Goal: Task Accomplishment & Management: Manage account settings

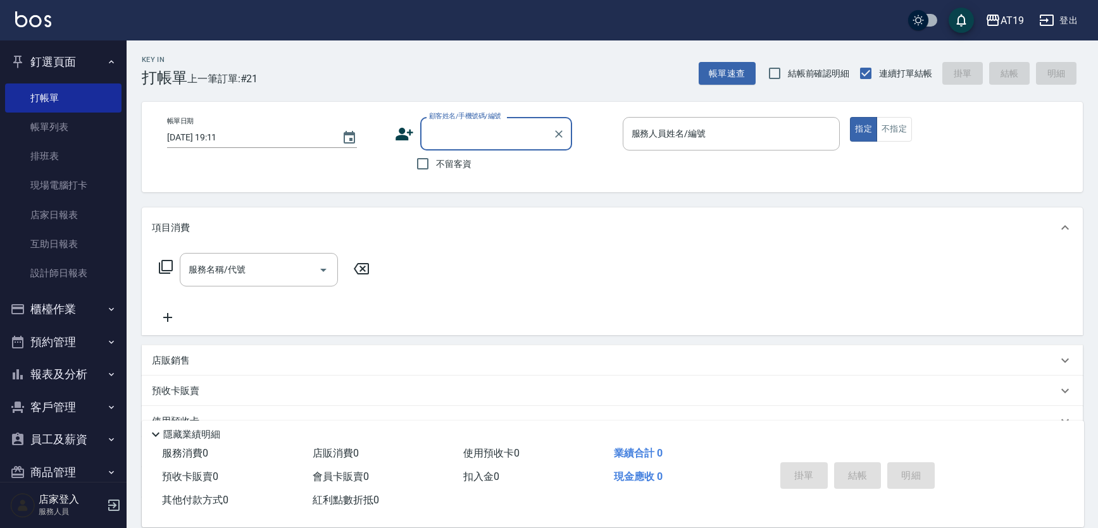
scroll to position [23, 0]
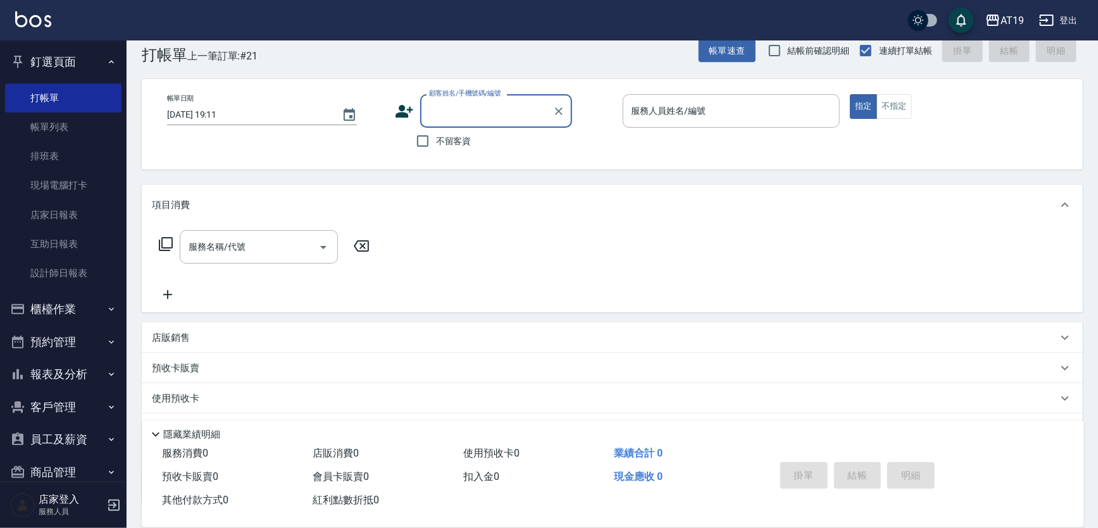
drag, startPoint x: 452, startPoint y: 106, endPoint x: 476, endPoint y: 75, distance: 39.6
click at [453, 106] on input "顧客姓名/手機號碼/編號" at bounding box center [486, 111] width 121 height 22
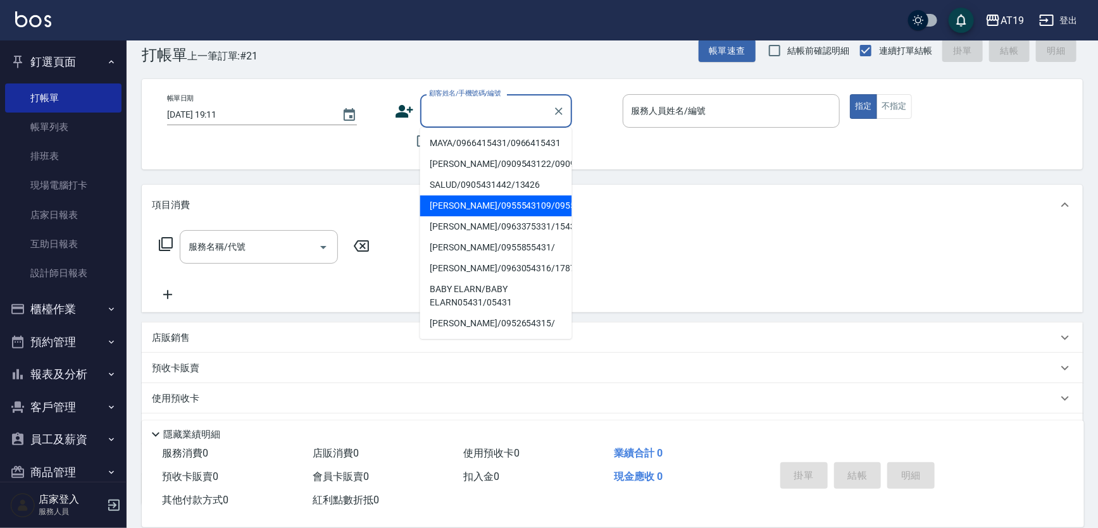
scroll to position [0, 0]
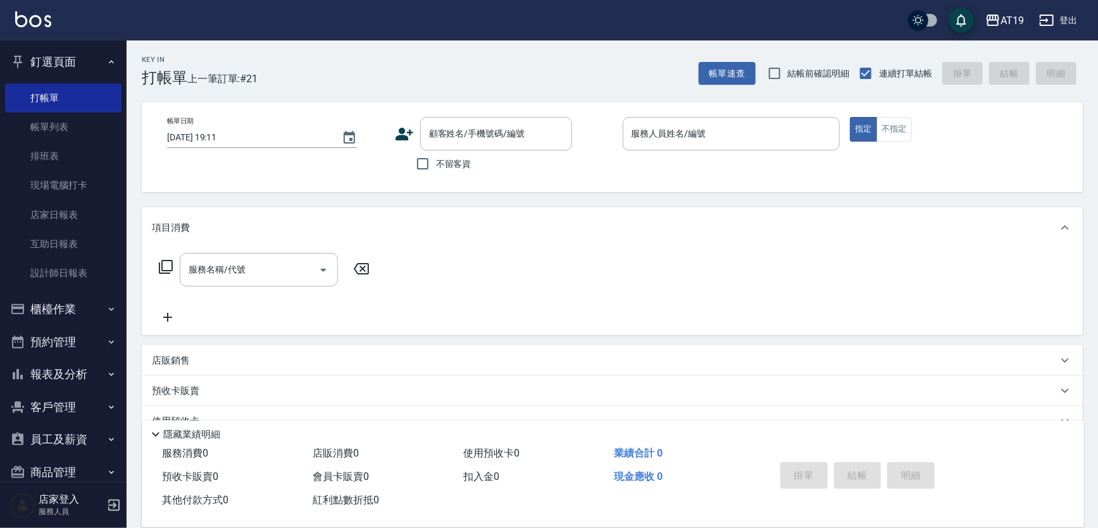
drag, startPoint x: 599, startPoint y: 70, endPoint x: 550, endPoint y: 113, distance: 64.1
click at [597, 71] on div "Key In 打帳單 上一筆訂單:#21 帳單速查 結帳前確認明細 連續打單結帳 掛單 結帳 明細" at bounding box center [605, 63] width 956 height 46
click at [481, 137] on input "顧客姓名/手機號碼/編號" at bounding box center [486, 134] width 121 height 22
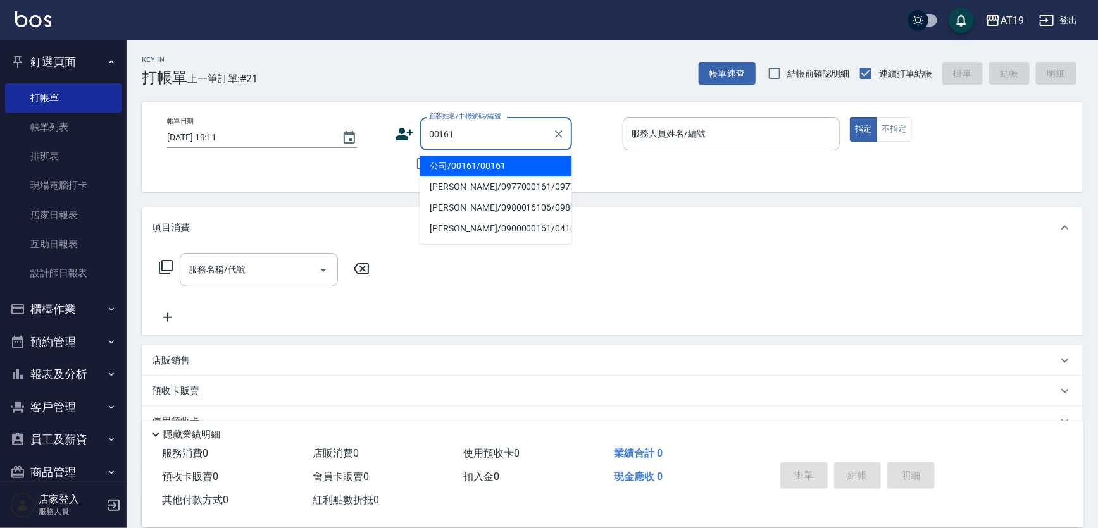
click at [850, 117] on button "指定" at bounding box center [863, 129] width 27 height 25
type input "公司/00161/00161"
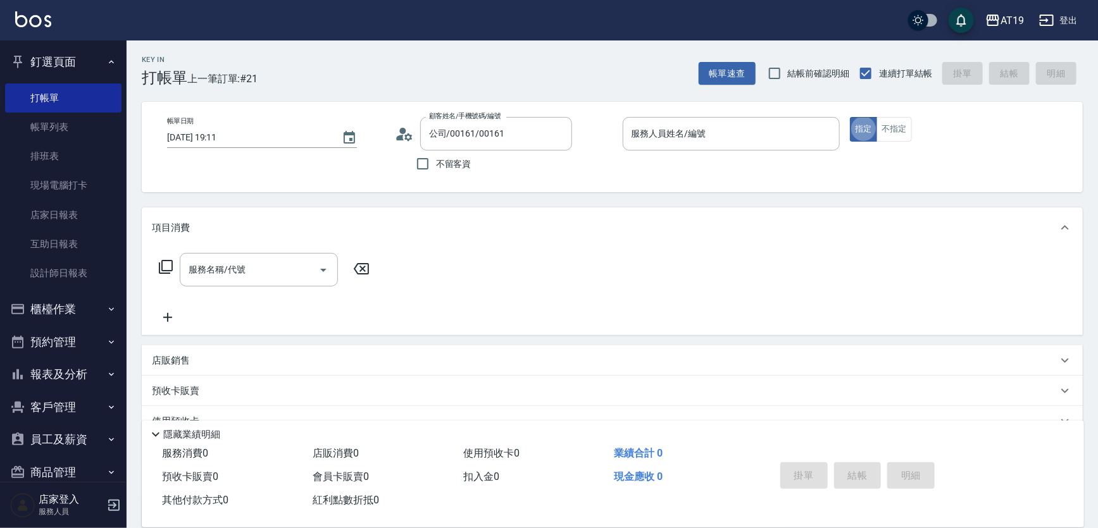
type button "true"
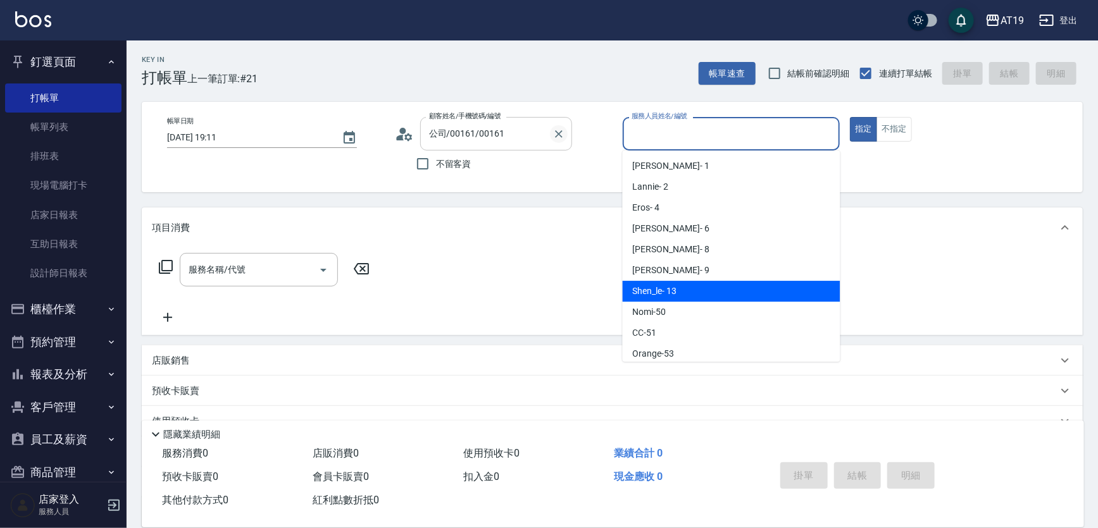
click at [556, 139] on icon "Clear" at bounding box center [558, 134] width 13 height 13
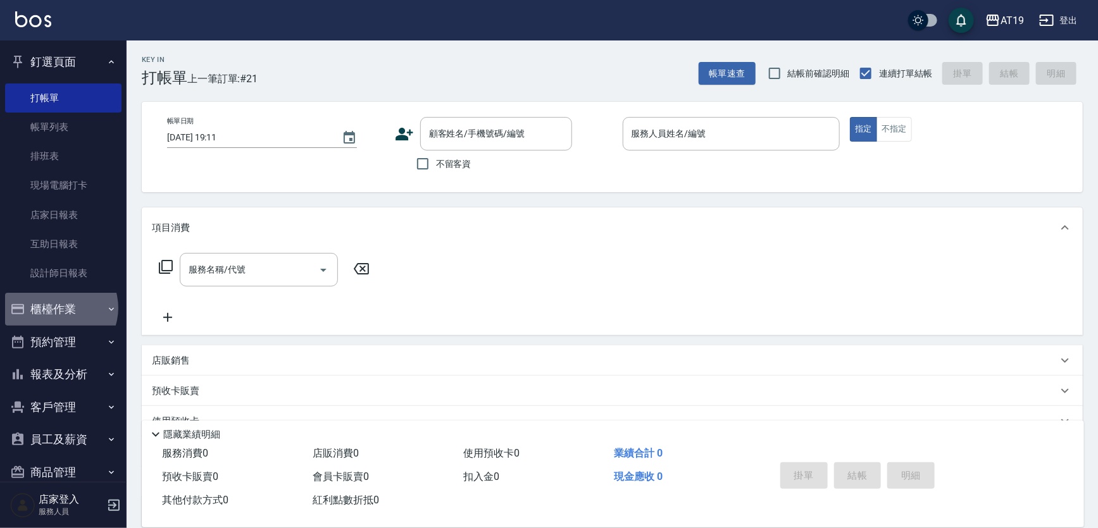
click at [58, 308] on button "櫃檯作業" at bounding box center [63, 309] width 116 height 33
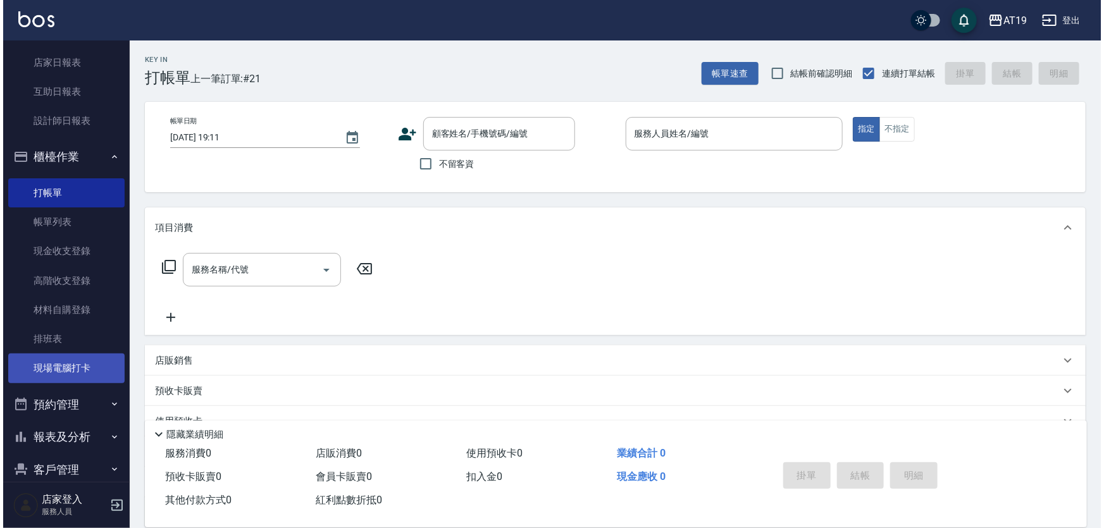
scroll to position [172, 0]
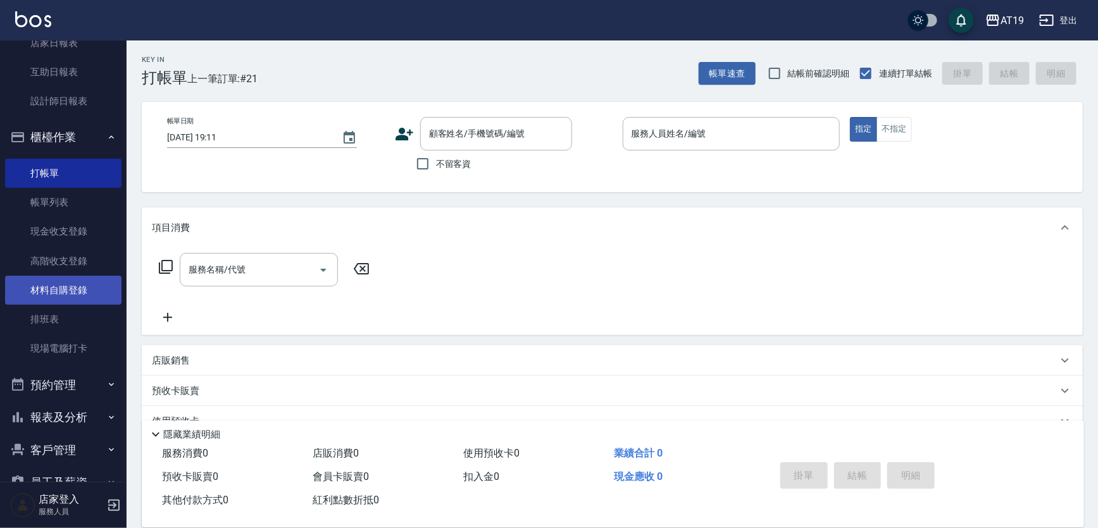
click at [61, 293] on link "材料自購登錄" at bounding box center [63, 290] width 116 height 29
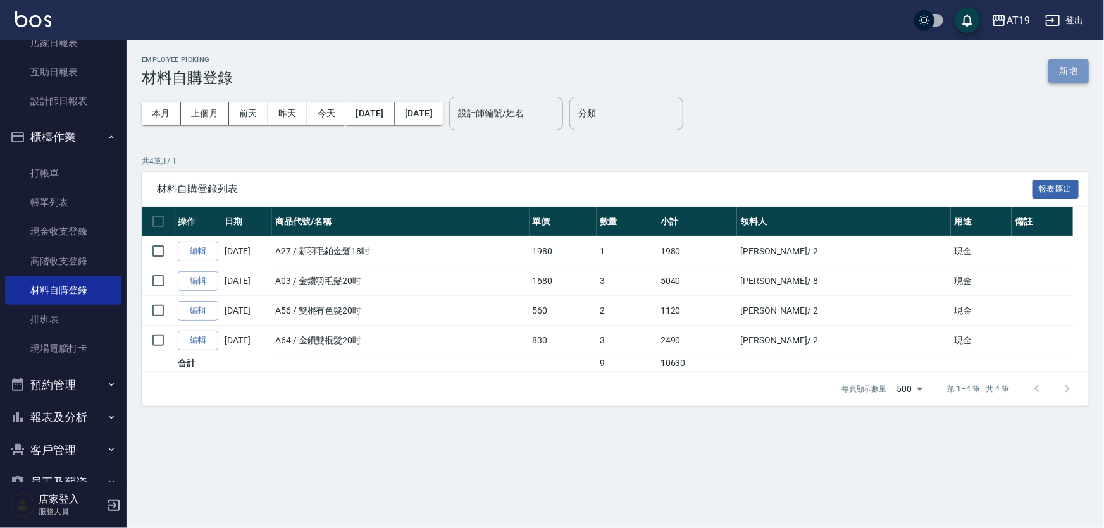
click at [1068, 69] on button "新增" at bounding box center [1068, 70] width 40 height 23
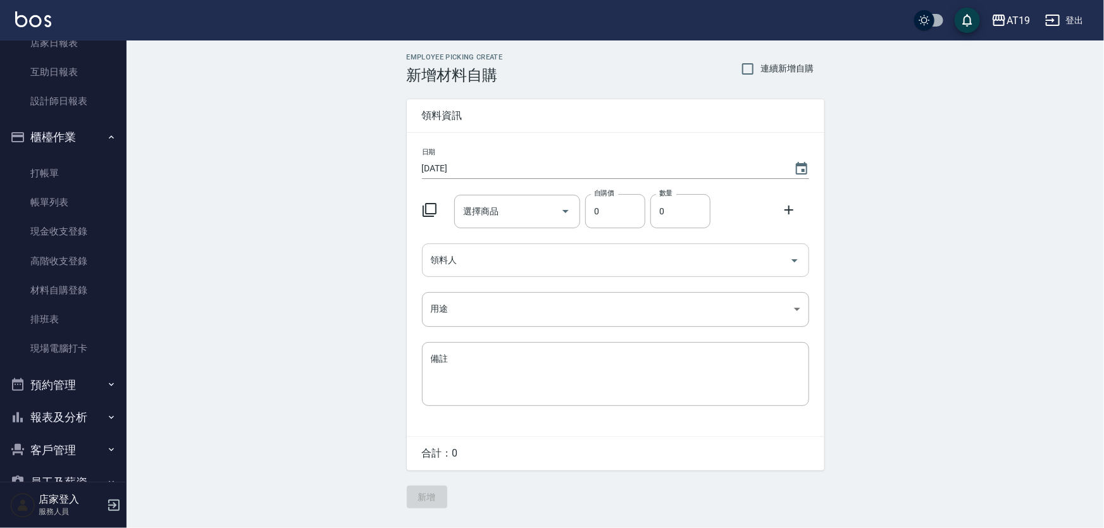
click at [457, 254] on input "領料人" at bounding box center [606, 260] width 357 height 22
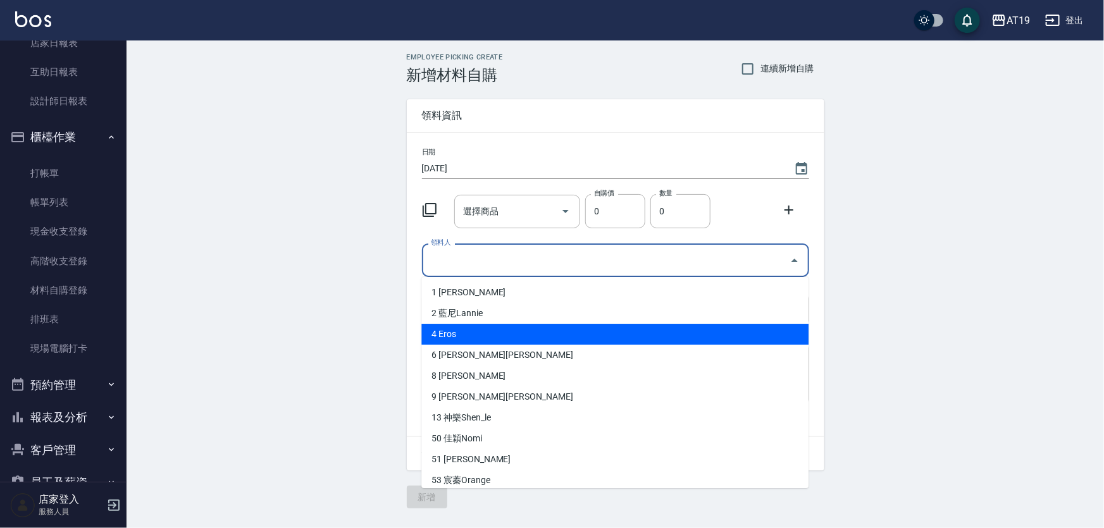
click at [456, 330] on li "4 Eros" at bounding box center [614, 334] width 387 height 21
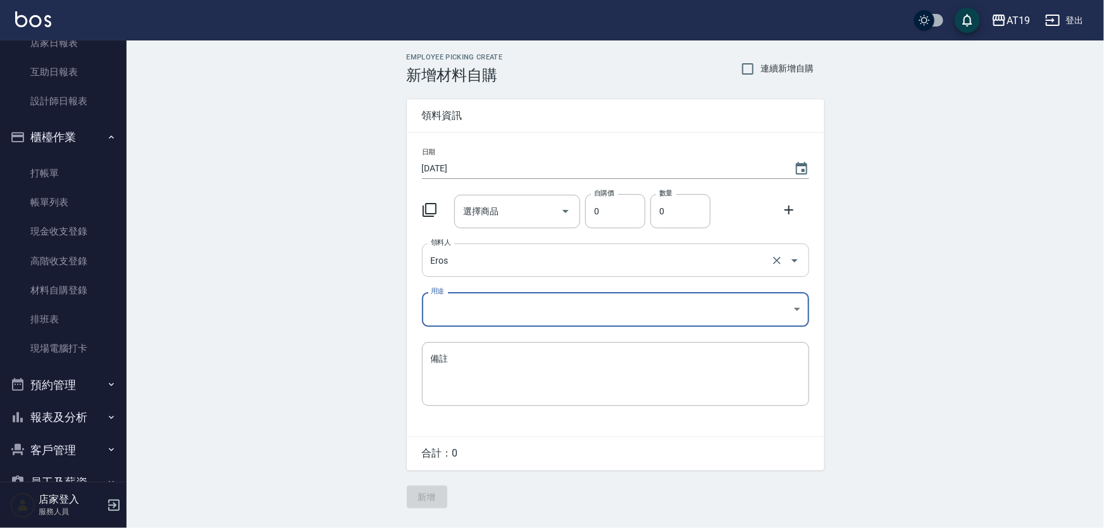
click at [462, 266] on input "Eros" at bounding box center [598, 260] width 340 height 22
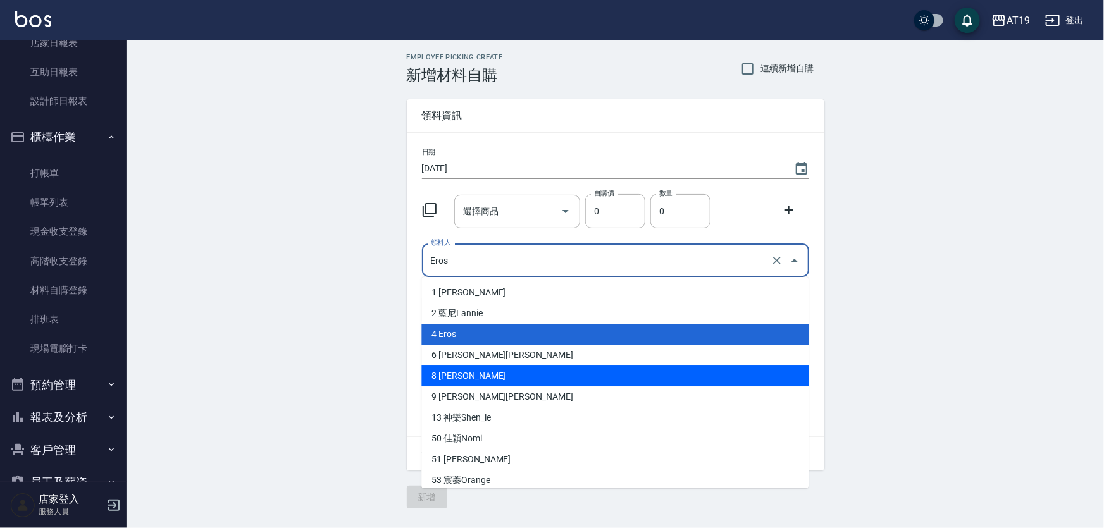
click at [459, 376] on li "8 [PERSON_NAME]" at bounding box center [614, 376] width 387 height 21
type input "[PERSON_NAME]"
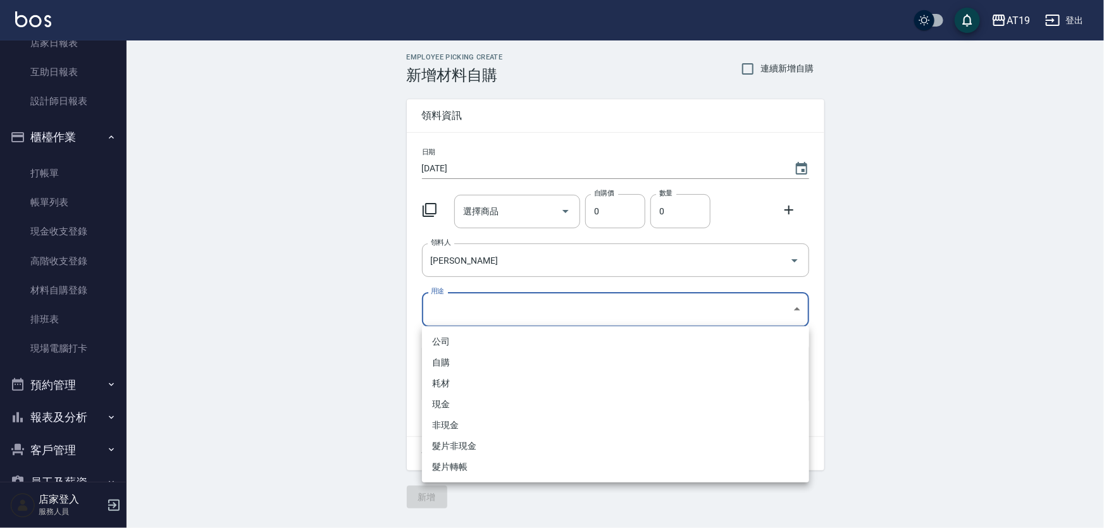
click at [453, 309] on body "AT19 登出 釘選頁面 打帳單 帳單列表 排班表 現場電腦打卡 店家日報表 互助日報表 設計師日報表 櫃檯作業 打帳單 帳單列表 現金收支登錄 高階收支登錄…" at bounding box center [552, 264] width 1104 height 528
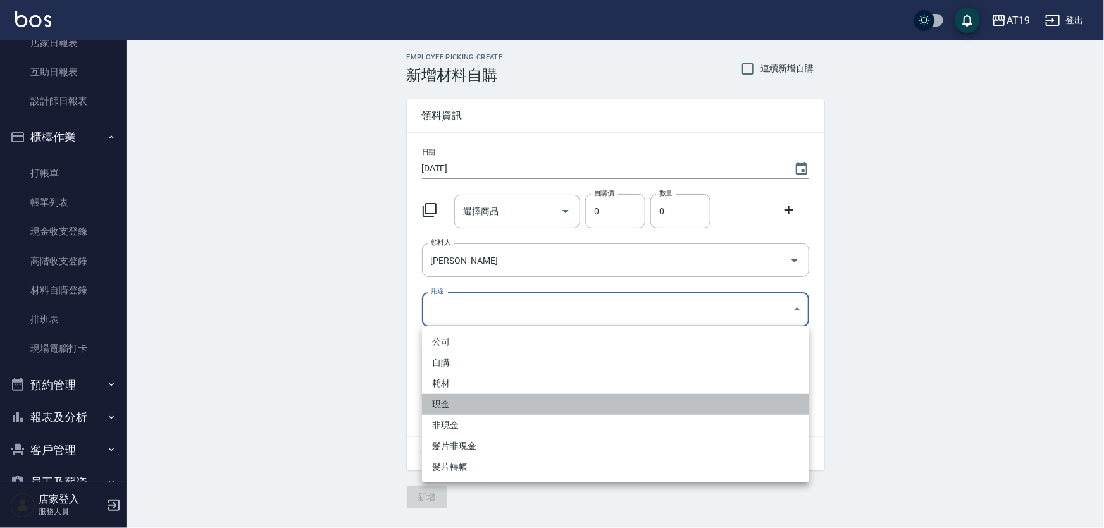
click at [451, 406] on li "現金" at bounding box center [615, 404] width 387 height 21
type input "現金"
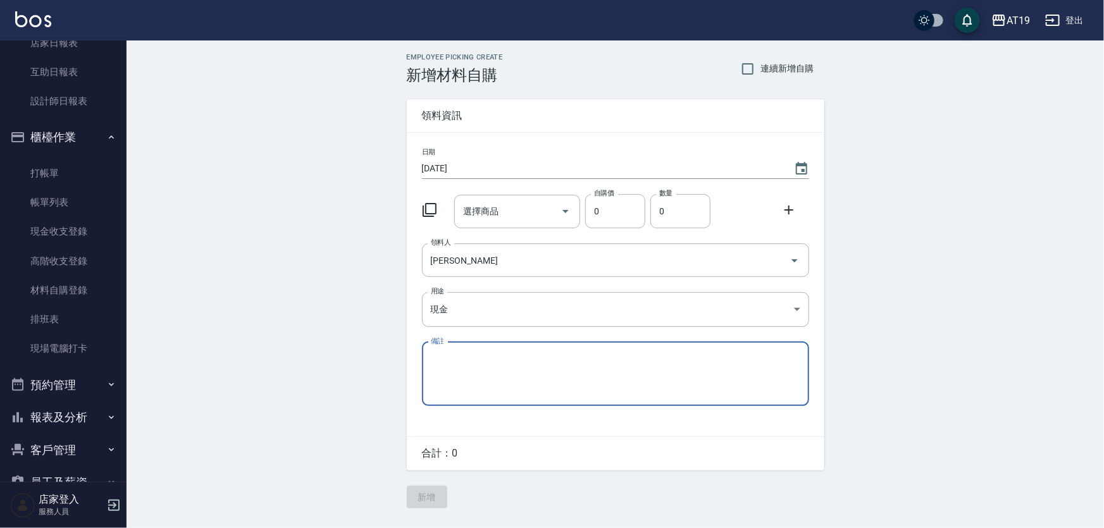
click at [488, 213] on div "選擇商品 選擇商品" at bounding box center [517, 212] width 126 height 34
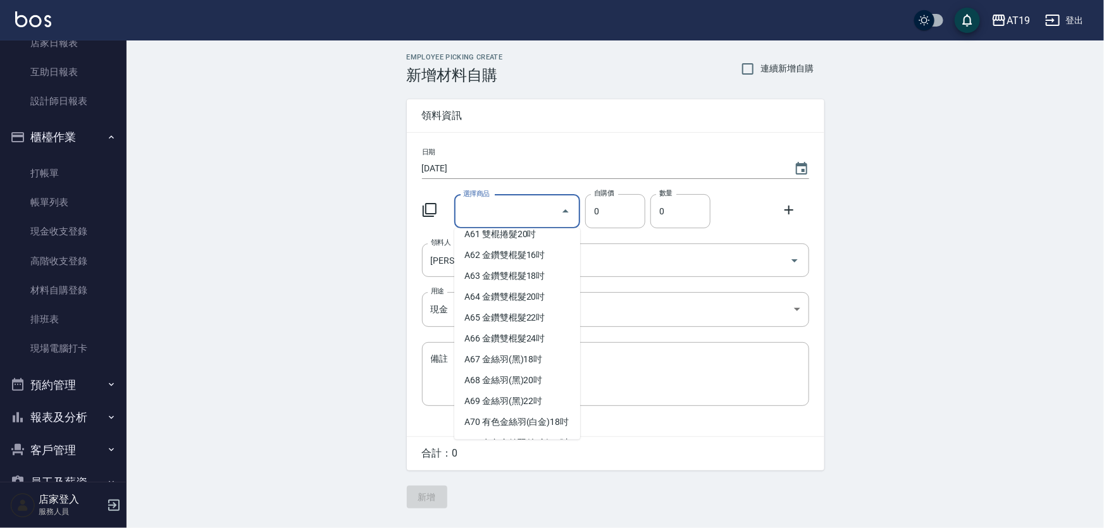
scroll to position [920, 0]
click at [525, 308] on li "A62 金鑽雙棍髮16吋" at bounding box center [517, 297] width 126 height 21
type input "金鑽雙棍髮16吋"
type input "730"
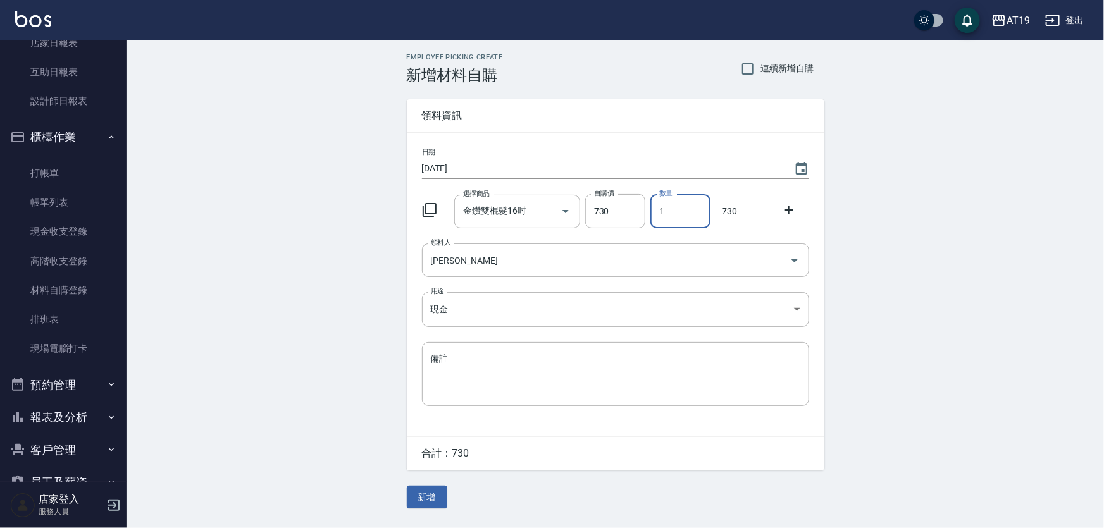
drag, startPoint x: 662, startPoint y: 208, endPoint x: 656, endPoint y: 209, distance: 6.5
click at [656, 209] on input "1" at bounding box center [680, 211] width 60 height 34
type input "3"
click at [419, 495] on button "新增" at bounding box center [427, 497] width 40 height 23
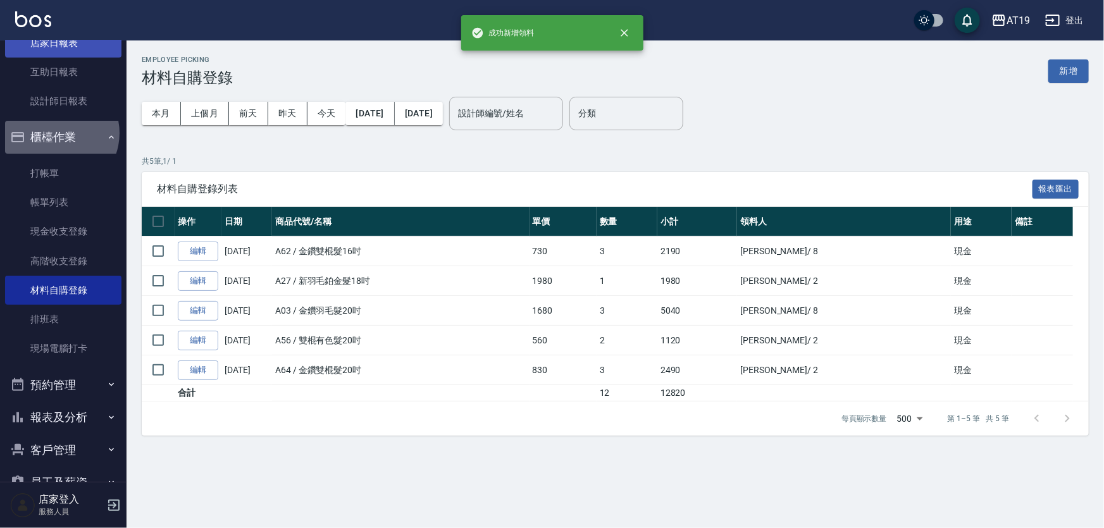
drag, startPoint x: 55, startPoint y: 132, endPoint x: 66, endPoint y: 66, distance: 66.8
click at [55, 130] on button "櫃檯作業" at bounding box center [63, 137] width 116 height 33
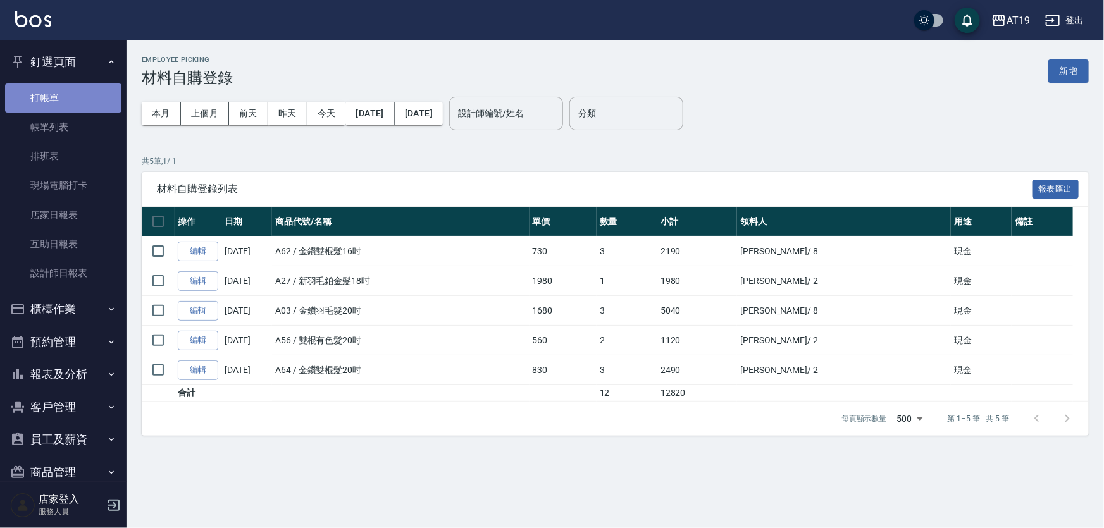
click at [63, 106] on link "打帳單" at bounding box center [63, 98] width 116 height 29
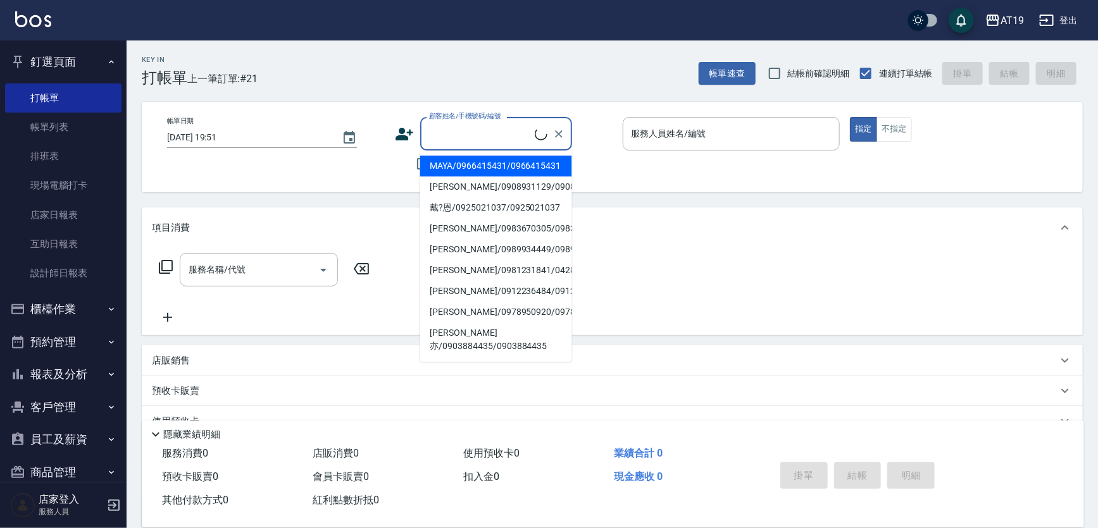
click at [506, 130] on input "顧客姓名/手機號碼/編號" at bounding box center [480, 134] width 109 height 22
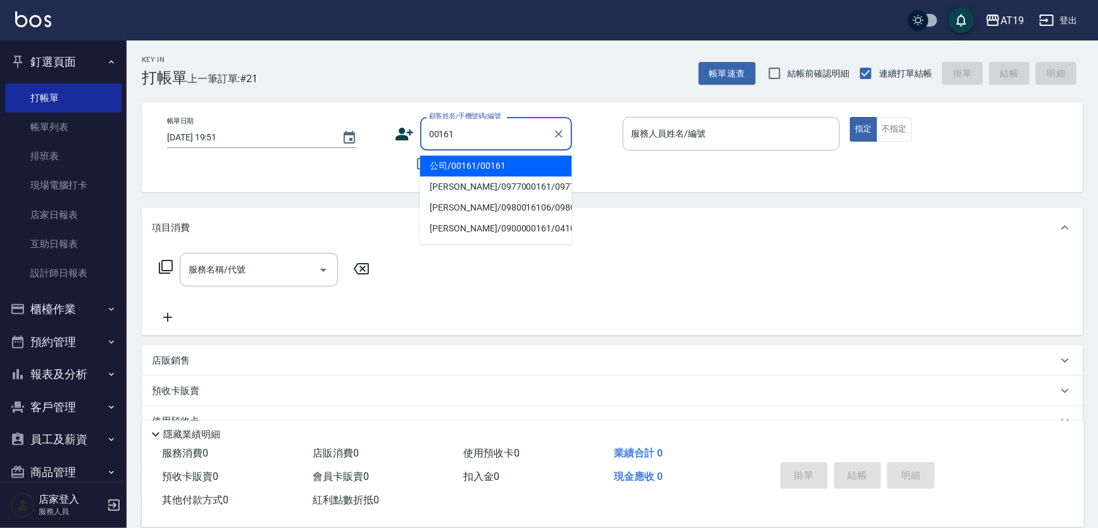
type input "公司/00161/00161"
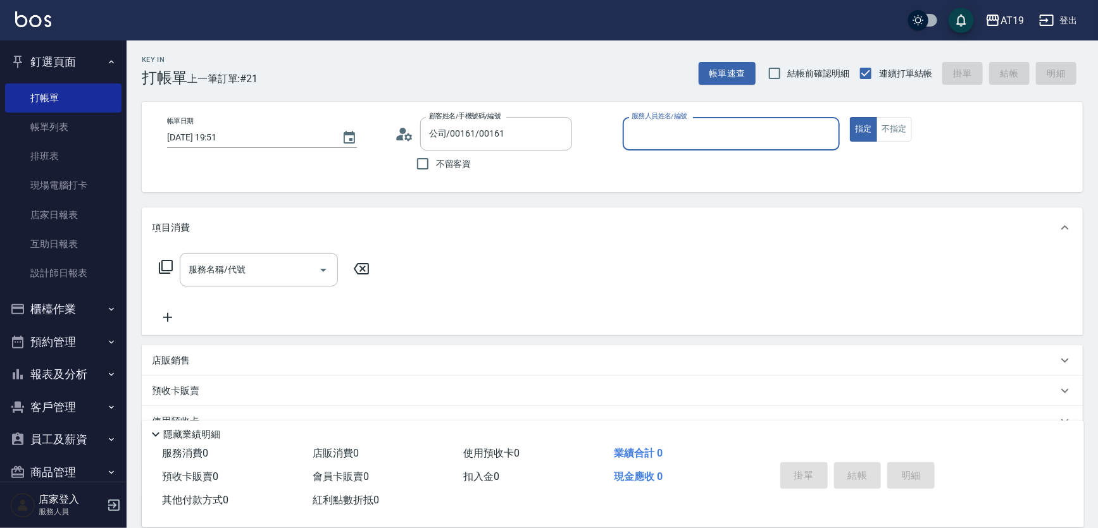
click at [850, 117] on button "指定" at bounding box center [863, 129] width 27 height 25
type button "true"
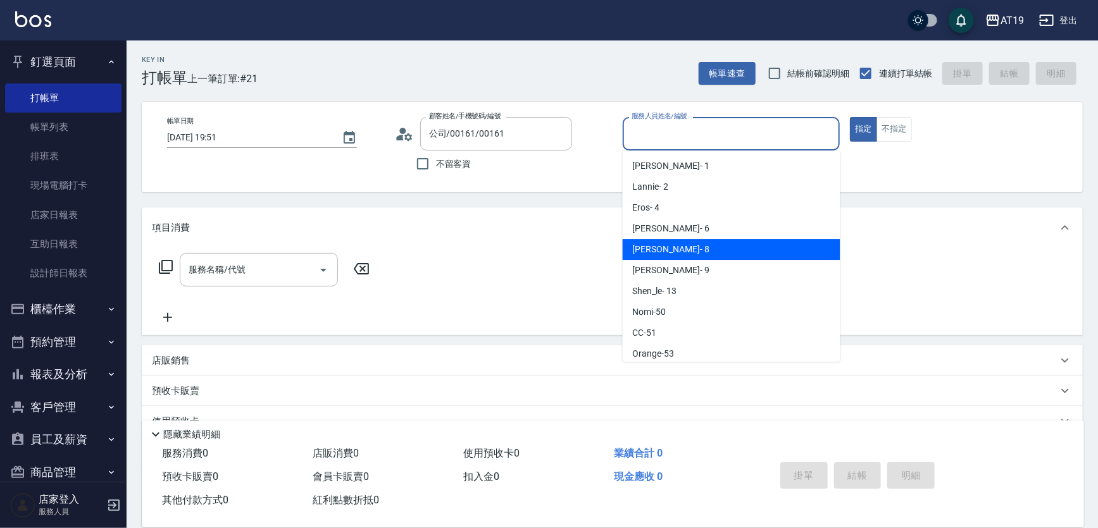
type input "[PERSON_NAME]- 8"
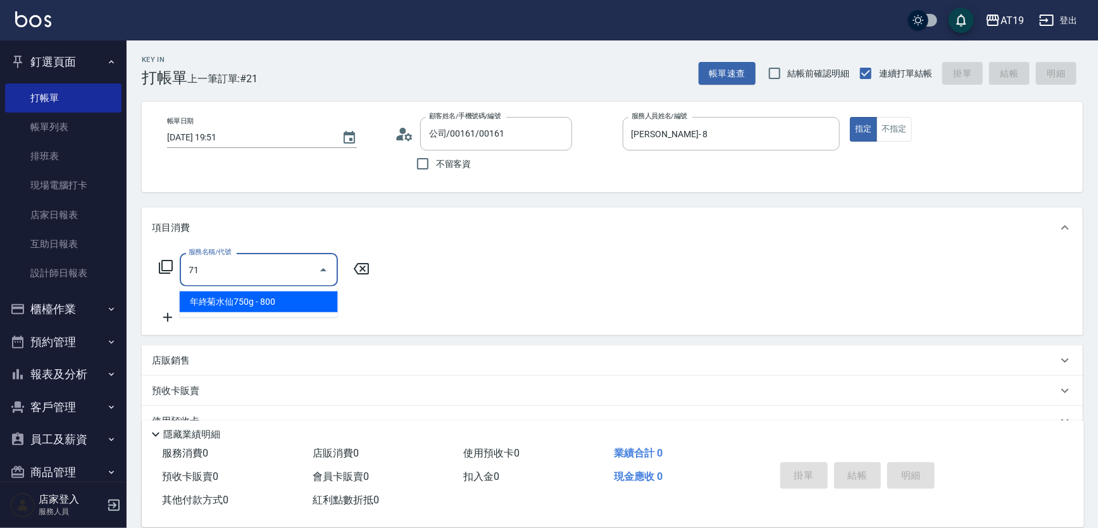
type input "712"
type input "500"
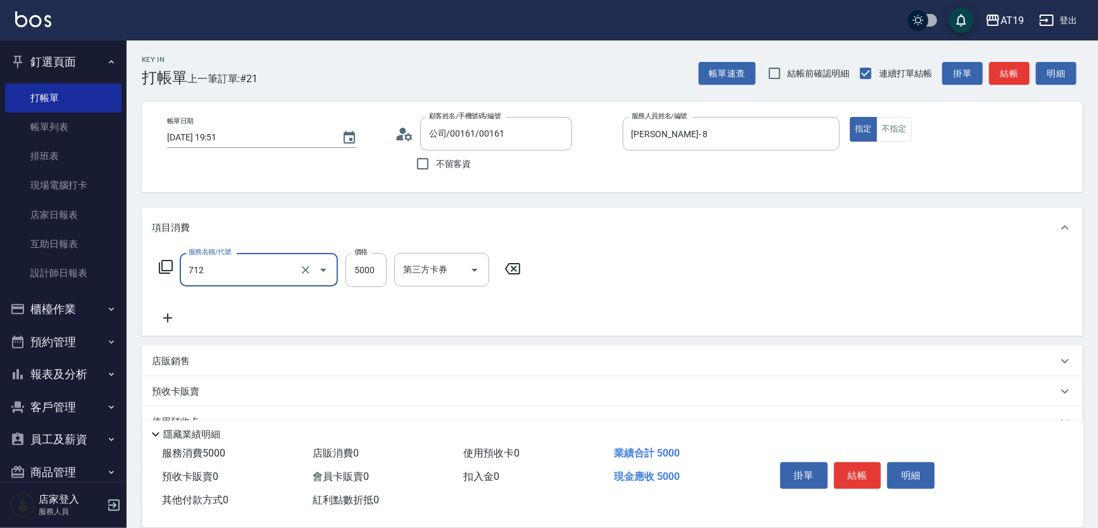
type input "金鑽雙棍髮(712)"
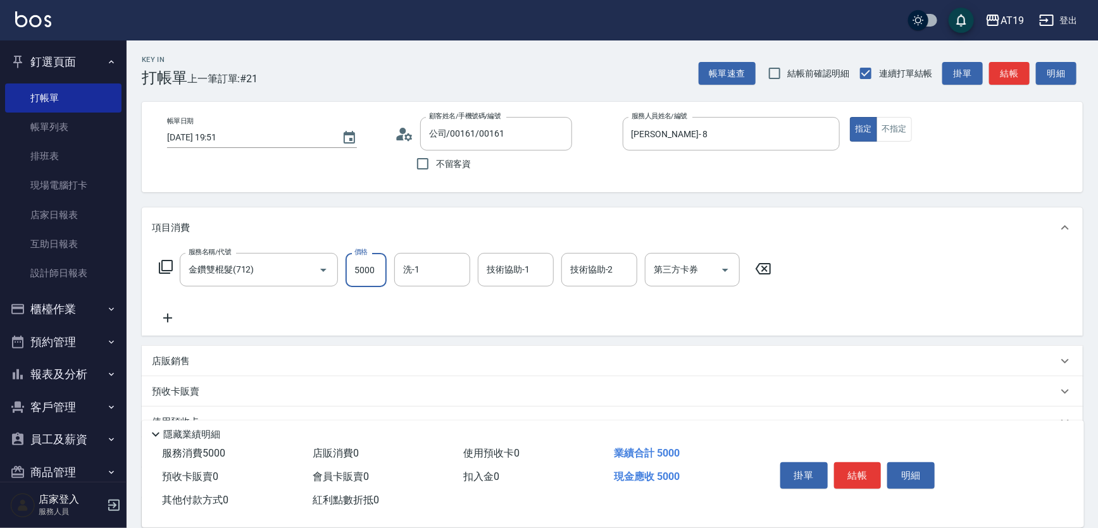
type input "0"
type input "48"
type input "40"
type input "480"
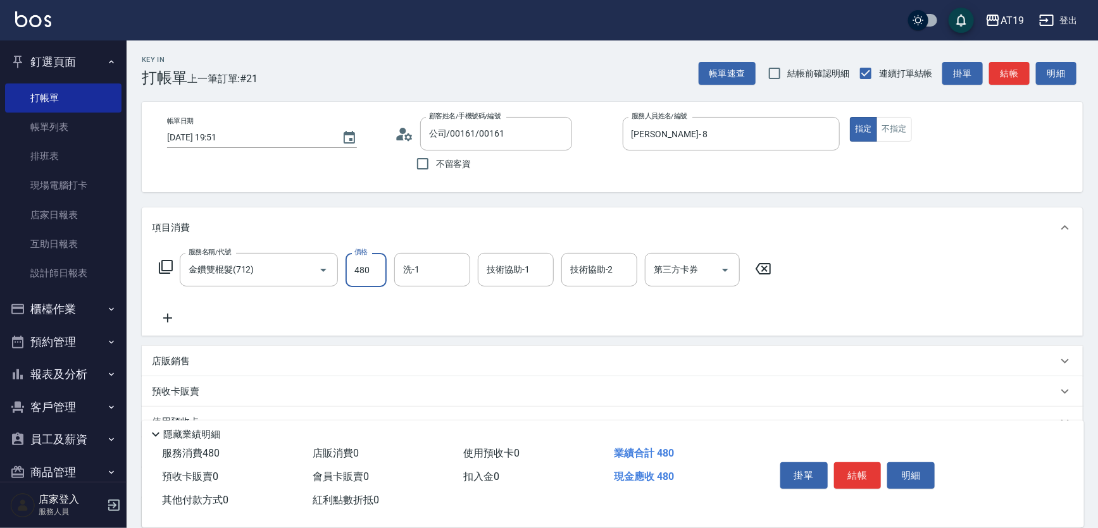
type input "4809"
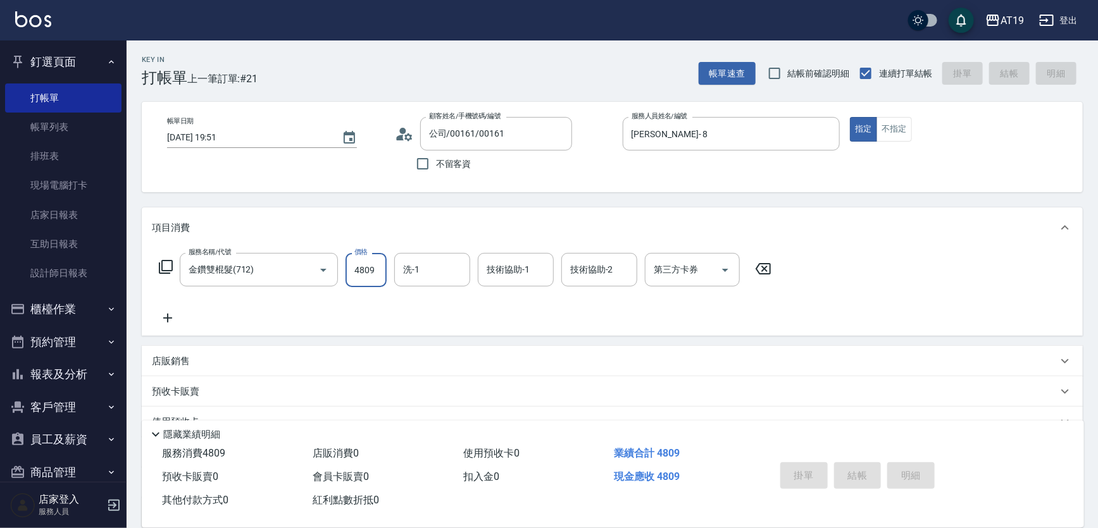
type input "0"
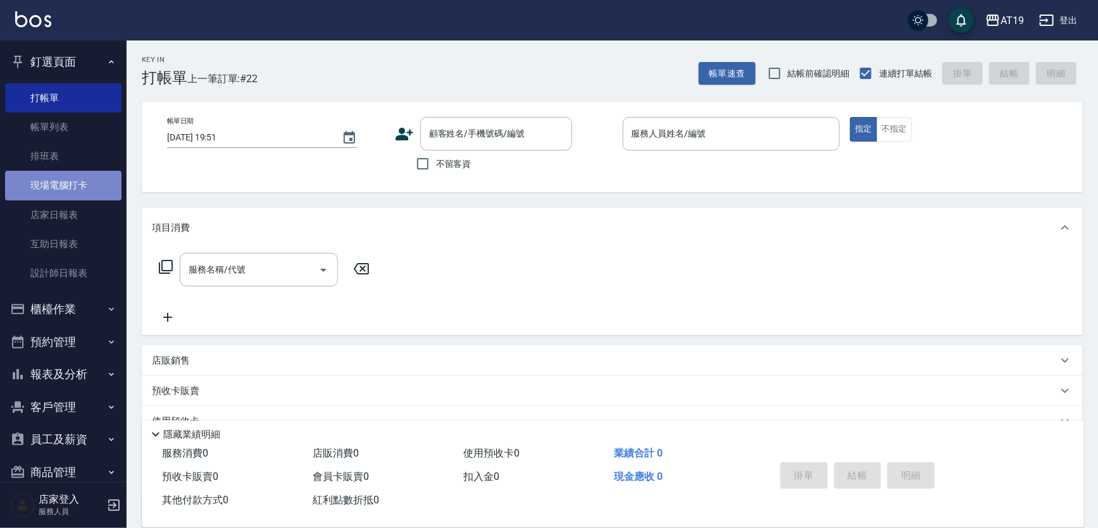
click at [70, 187] on link "現場電腦打卡" at bounding box center [63, 185] width 116 height 29
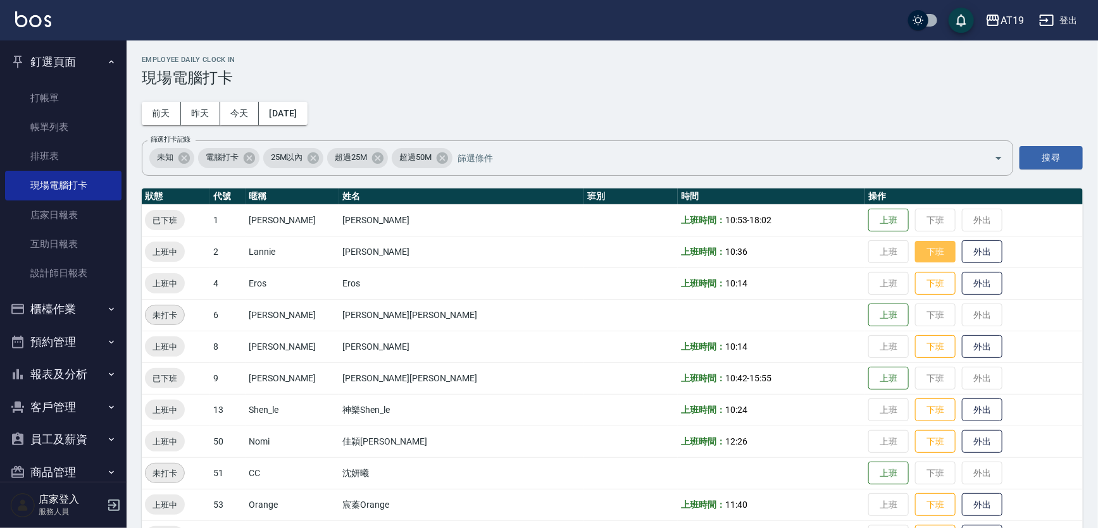
click at [915, 245] on button "下班" at bounding box center [935, 252] width 40 height 22
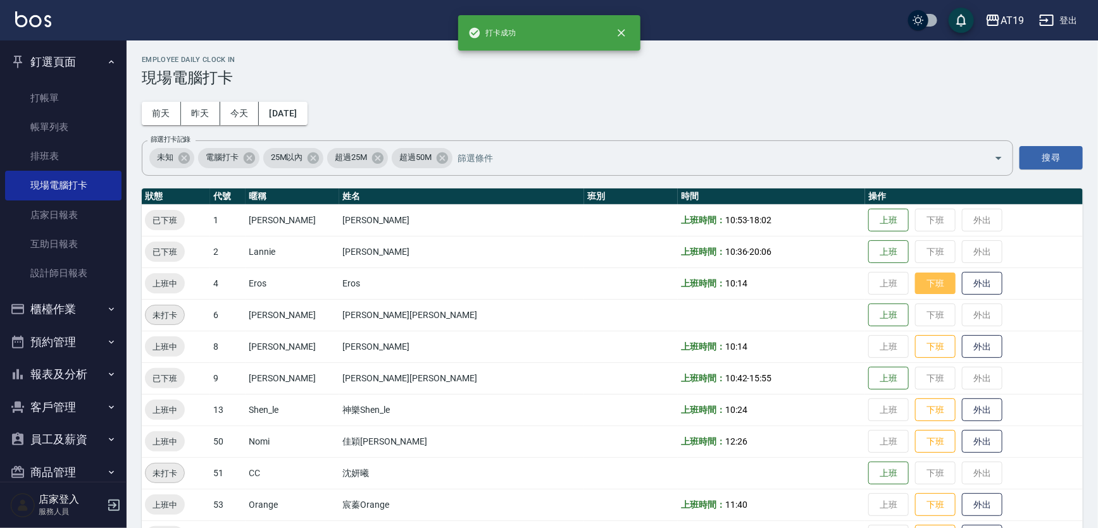
click at [915, 283] on button "下班" at bounding box center [935, 284] width 40 height 22
click at [915, 345] on button "下班" at bounding box center [935, 347] width 40 height 22
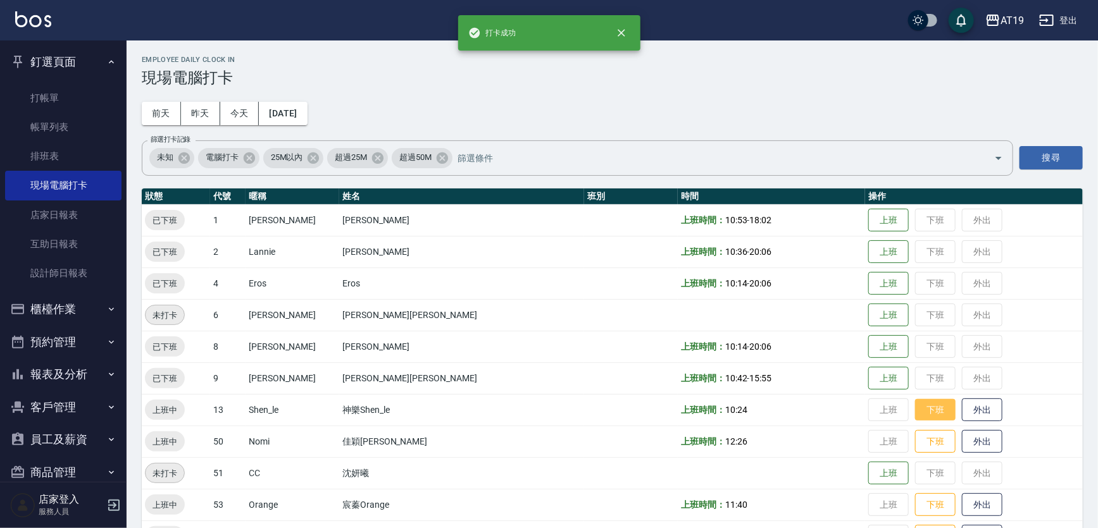
click at [915, 409] on button "下班" at bounding box center [935, 410] width 40 height 22
click at [915, 448] on button "下班" at bounding box center [935, 442] width 40 height 22
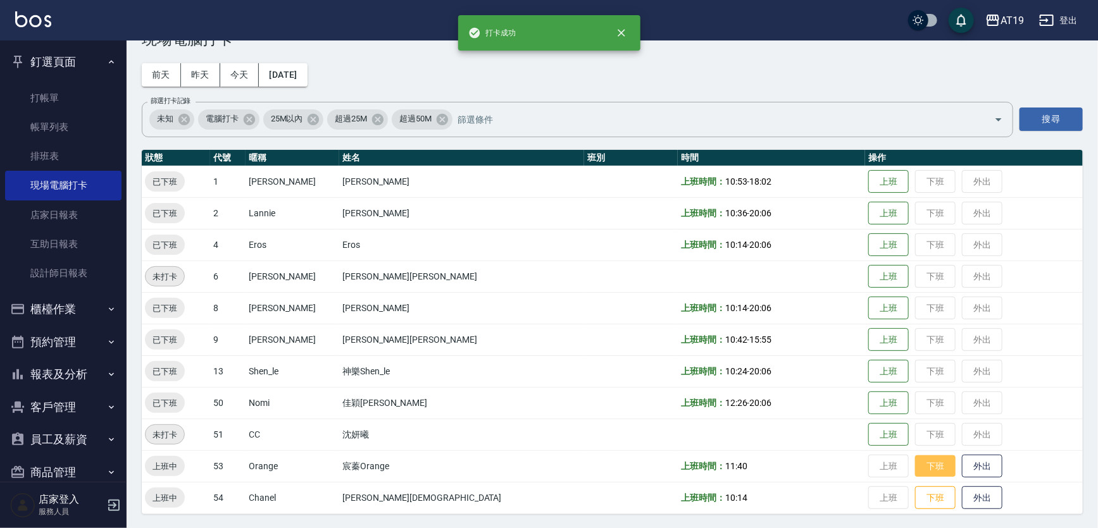
click at [915, 465] on button "下班" at bounding box center [935, 467] width 40 height 22
click at [915, 495] on button "下班" at bounding box center [935, 498] width 40 height 22
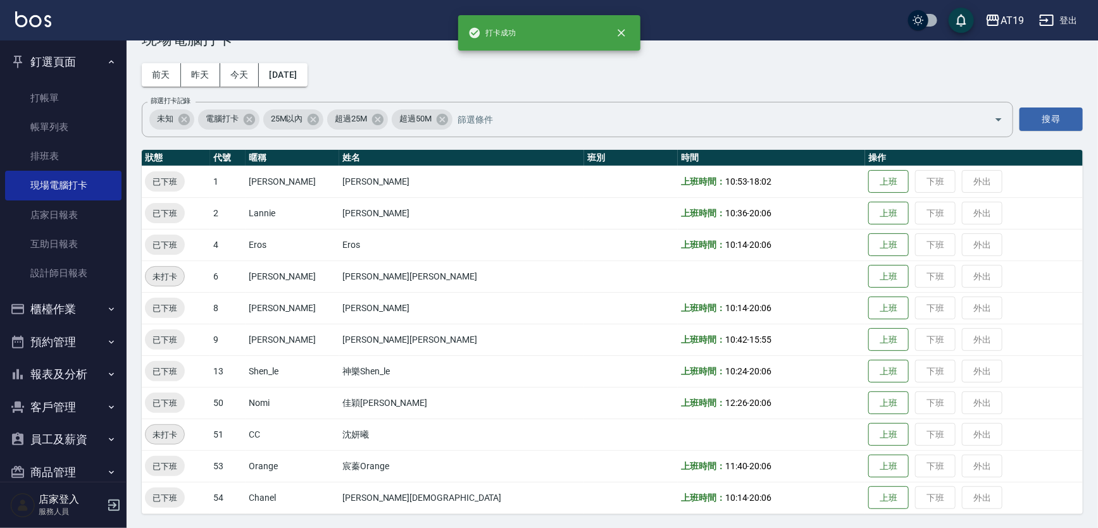
click at [811, 73] on div "Employee Daily Clock In 現場電腦打卡 [DATE] [DATE] [DATE] [DATE] 篩選打卡記錄 未知 電腦打卡 25M以內…" at bounding box center [612, 266] width 971 height 528
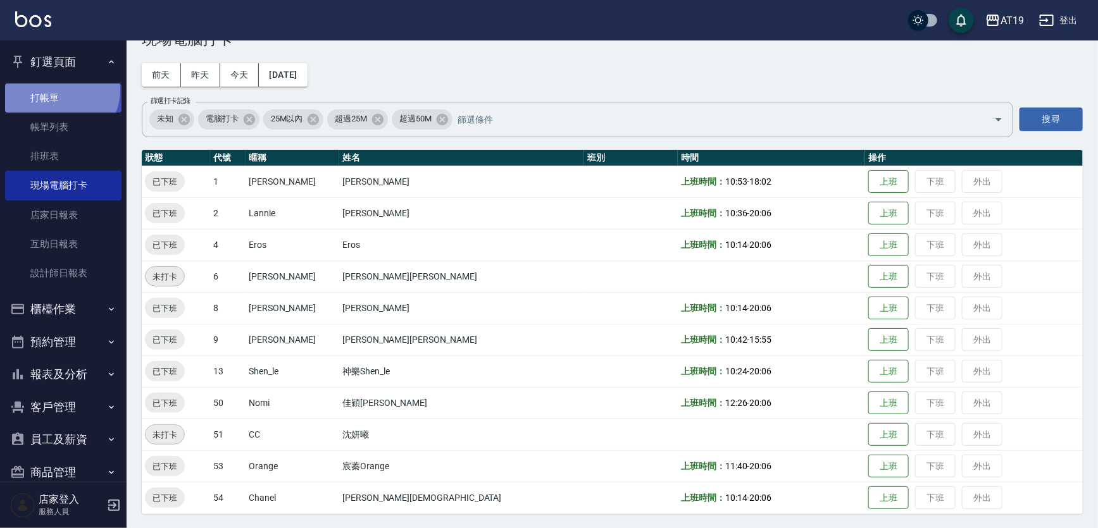
click at [58, 89] on link "打帳單" at bounding box center [63, 98] width 116 height 29
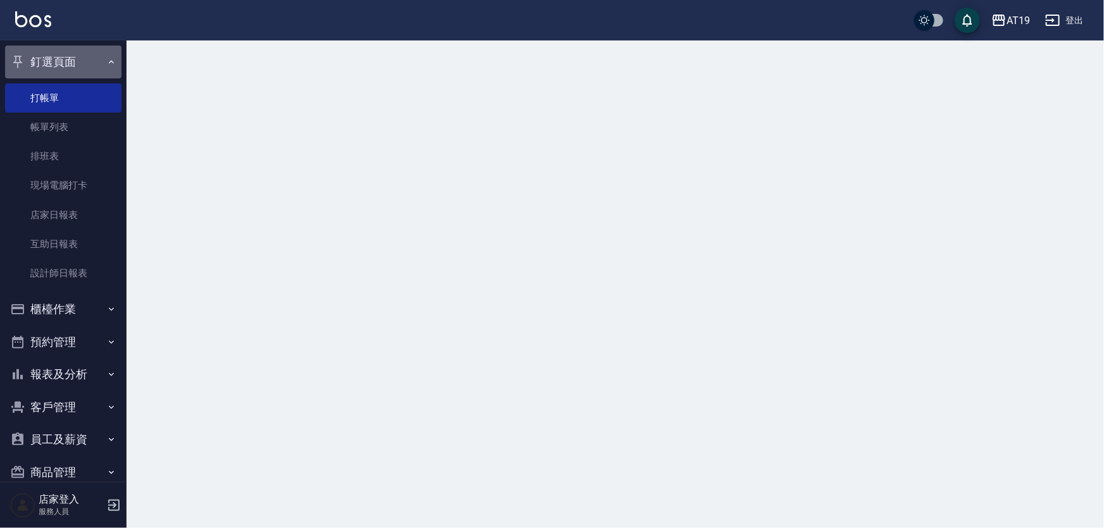
click at [69, 63] on button "釘選頁面" at bounding box center [63, 62] width 116 height 33
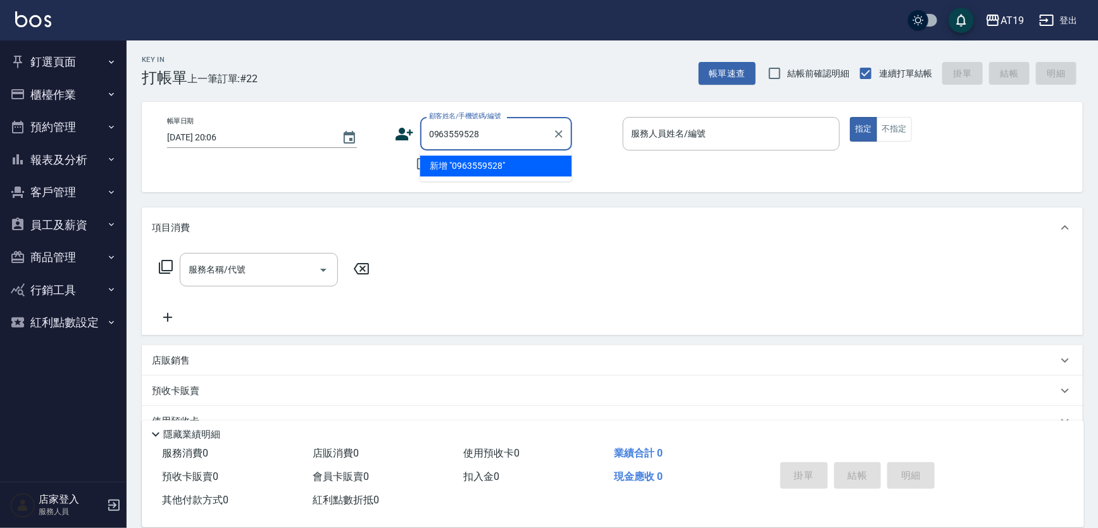
type input "0963559528"
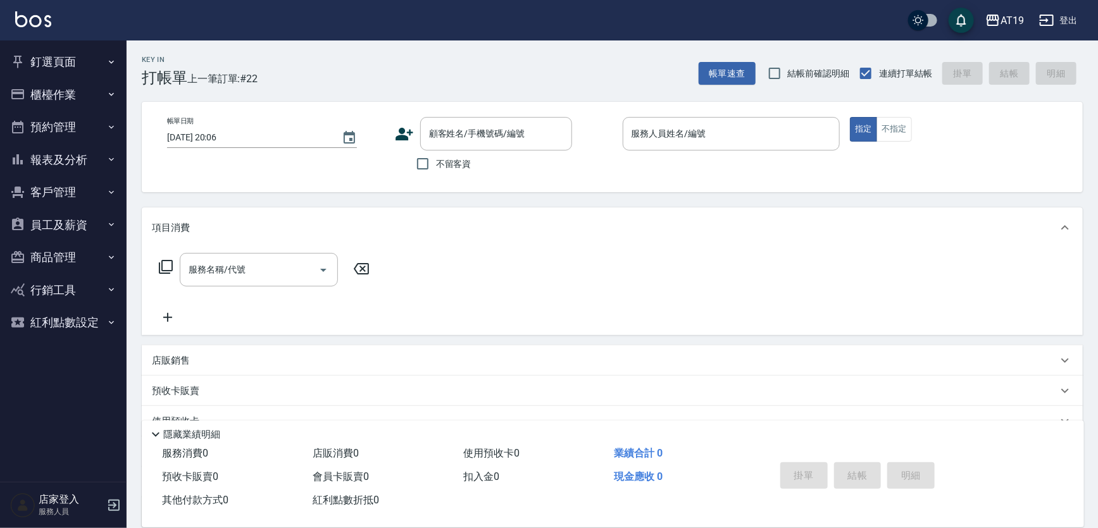
click at [403, 131] on icon at bounding box center [404, 134] width 18 height 13
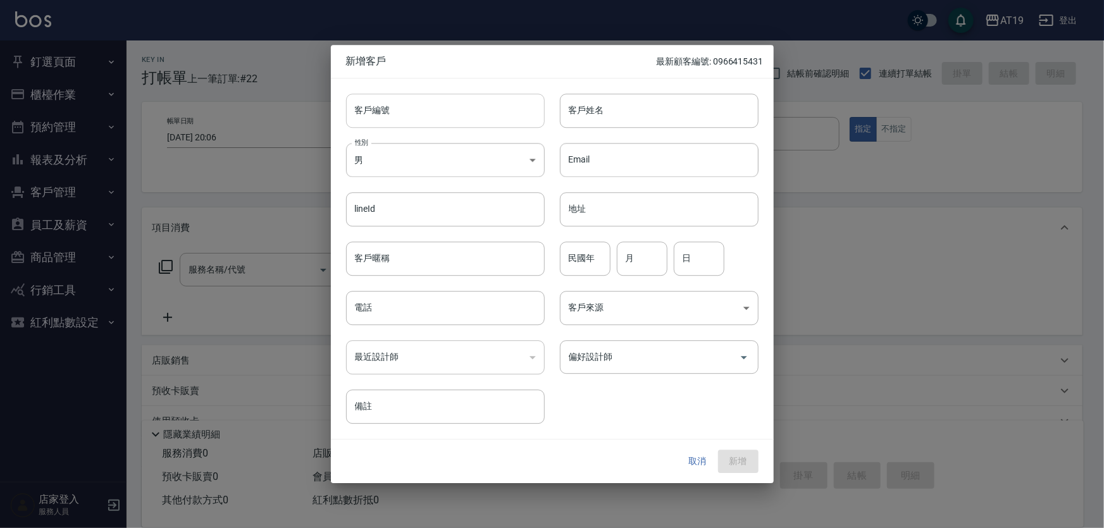
click at [413, 109] on input "客戶編號" at bounding box center [445, 111] width 199 height 34
paste input "0963559528"
type input "0963559528"
click at [410, 297] on input "電話" at bounding box center [445, 308] width 199 height 34
paste input "0963559528"
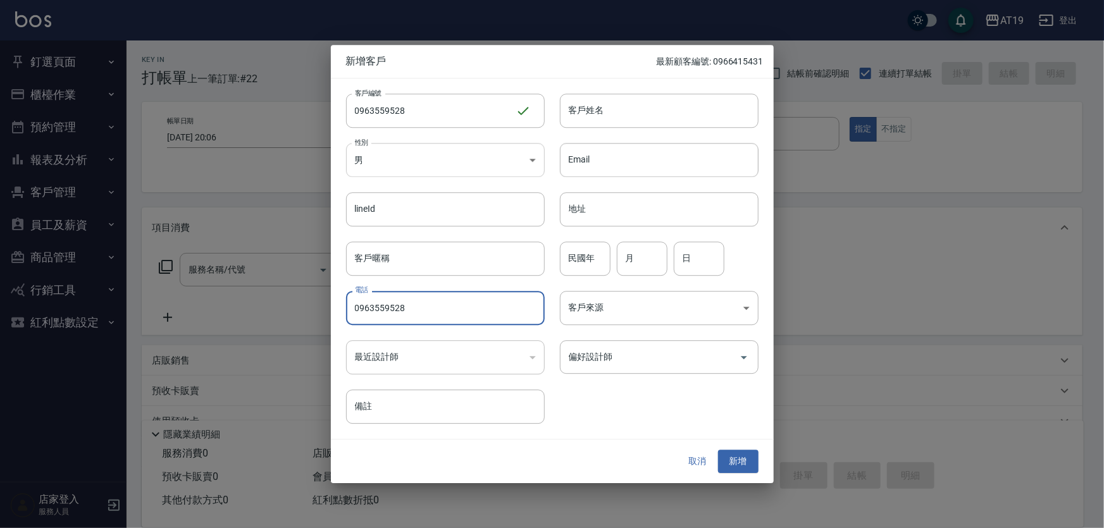
type input "0963559528"
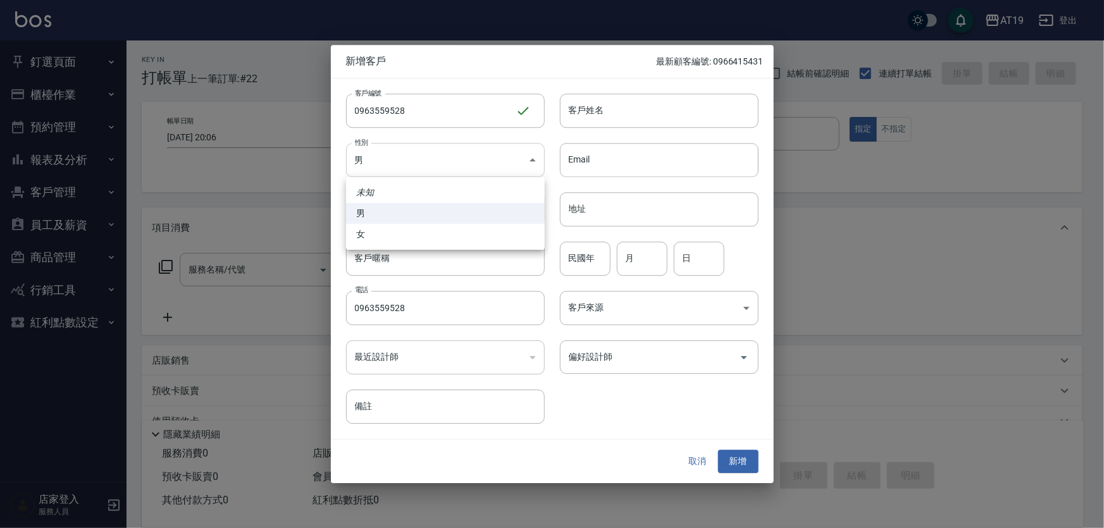
click at [403, 164] on body "AT19 登出 釘選頁面 打帳單 帳單列表 排班表 現場電腦打卡 店家日報表 互助日報表 設計師日報表 櫃檯作業 打帳單 帳單列表 現金收支登錄 高階收支登錄…" at bounding box center [552, 323] width 1104 height 647
drag, startPoint x: 418, startPoint y: 239, endPoint x: 418, endPoint y: 229, distance: 9.5
click at [418, 237] on li "女" at bounding box center [445, 234] width 199 height 21
type input "[DEMOGRAPHIC_DATA]"
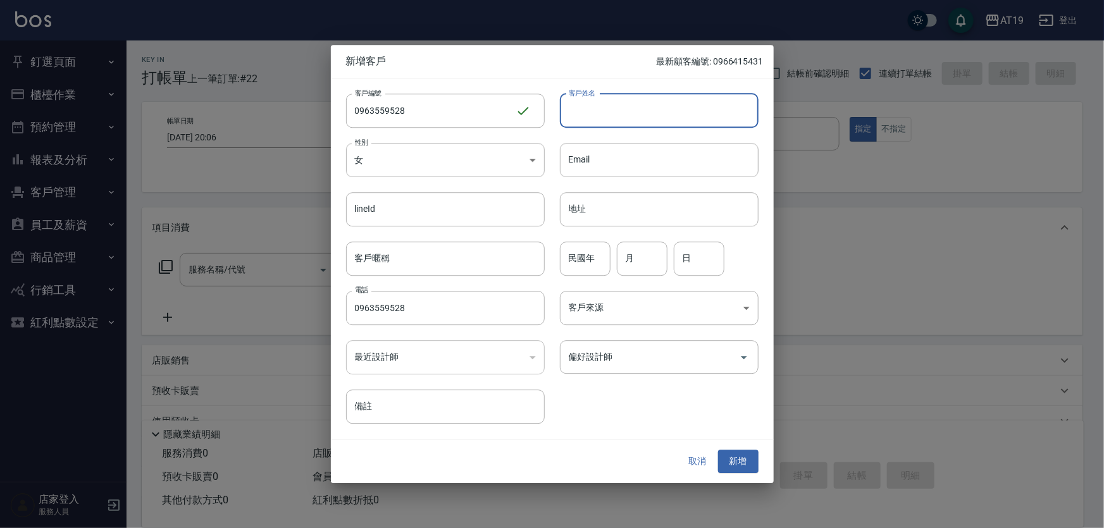
click at [581, 115] on input "客戶姓名" at bounding box center [659, 111] width 199 height 34
type input "Y"
type input "[PERSON_NAME]"
type input "01"
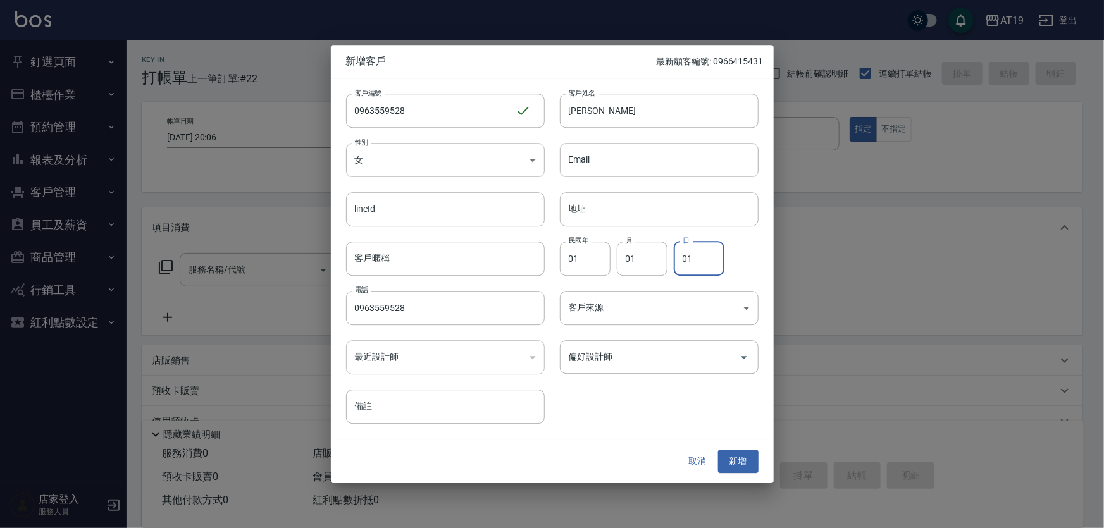
type input "01"
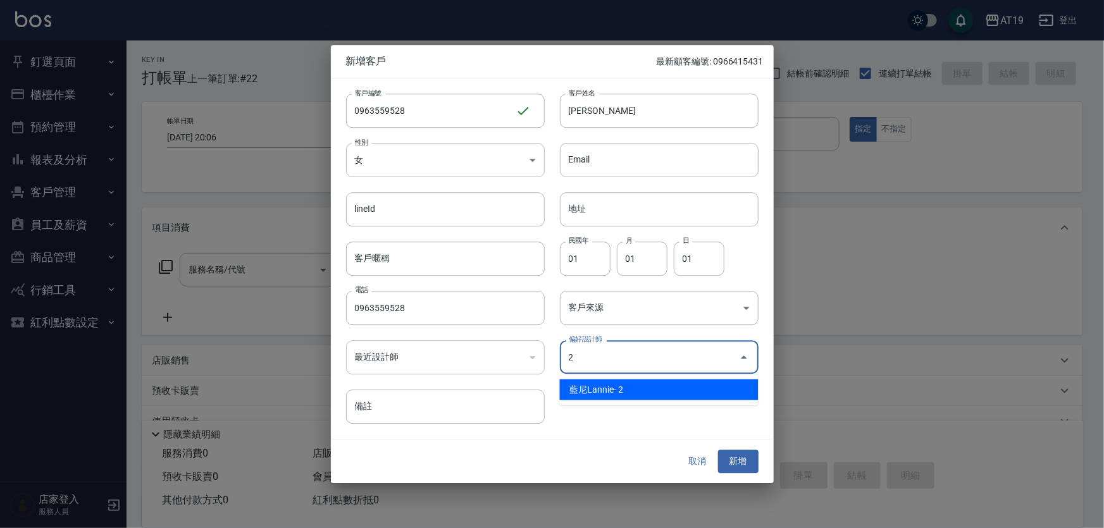
type input "[PERSON_NAME]"
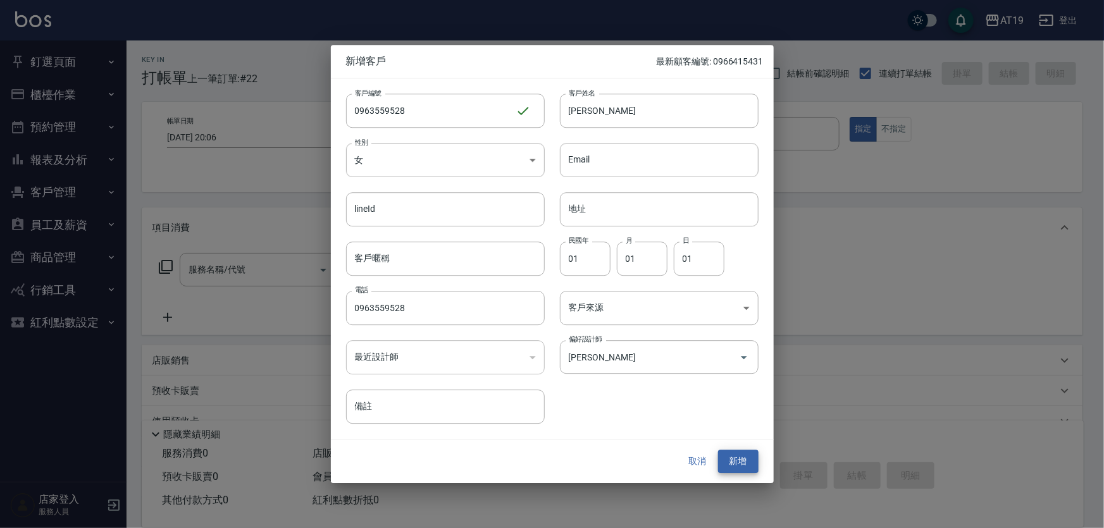
click at [718, 451] on button "新增" at bounding box center [738, 462] width 40 height 23
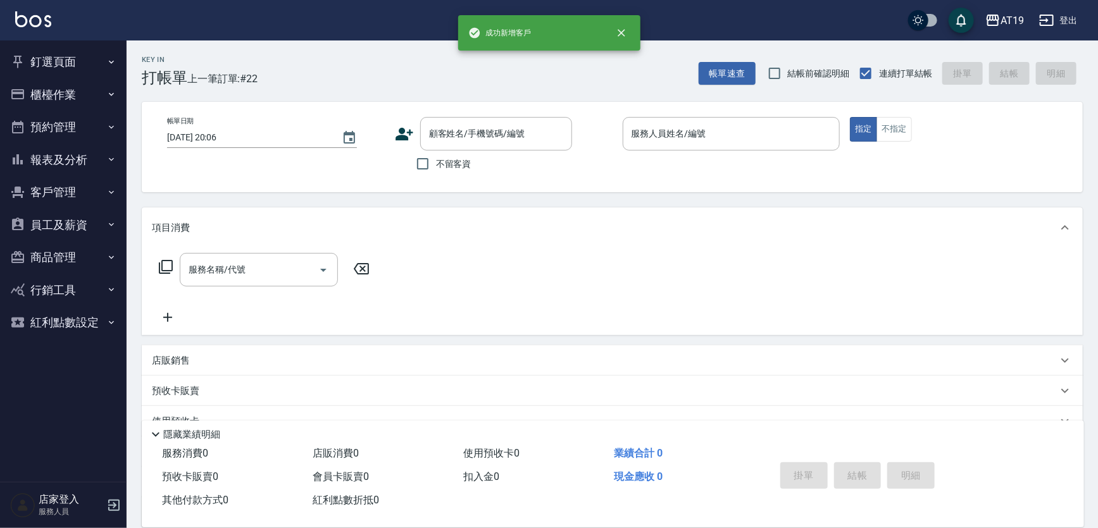
drag, startPoint x: 464, startPoint y: 128, endPoint x: 468, endPoint y: 20, distance: 107.7
click at [464, 123] on input "顧客姓名/手機號碼/編號" at bounding box center [486, 134] width 121 height 22
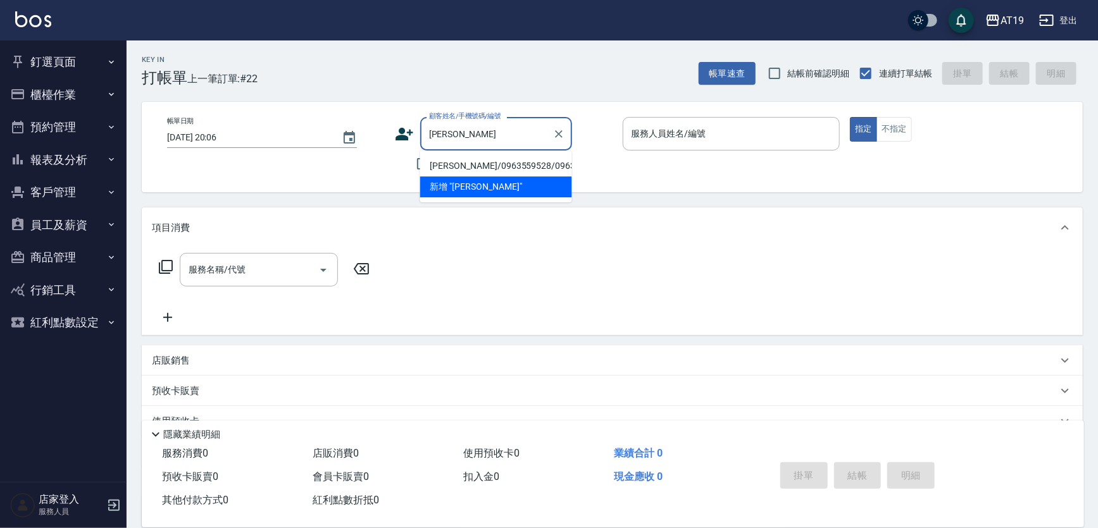
type input "[PERSON_NAME]/0963559528/0963559528"
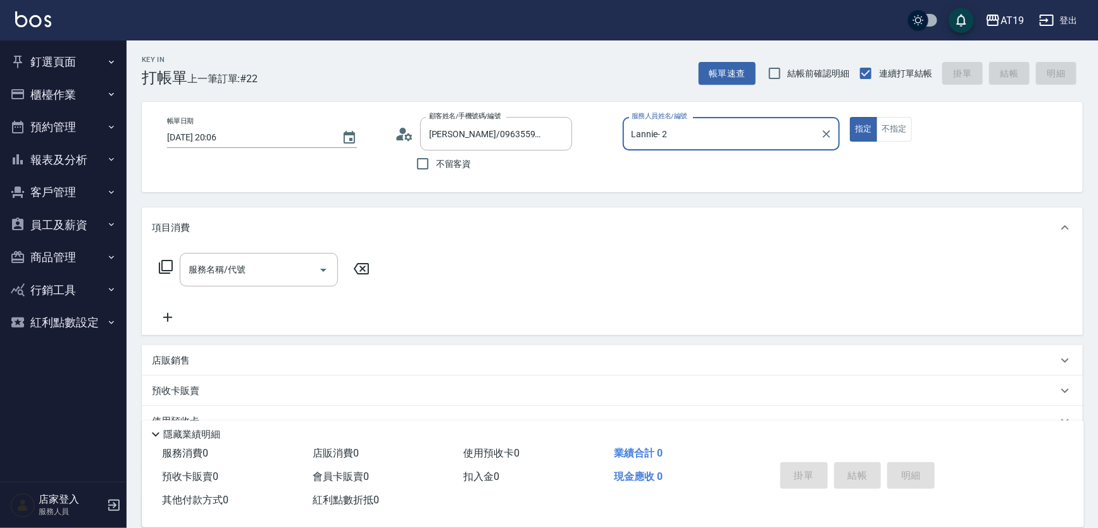
type input "Lannie- 2"
click at [850, 117] on button "指定" at bounding box center [863, 129] width 27 height 25
type button "true"
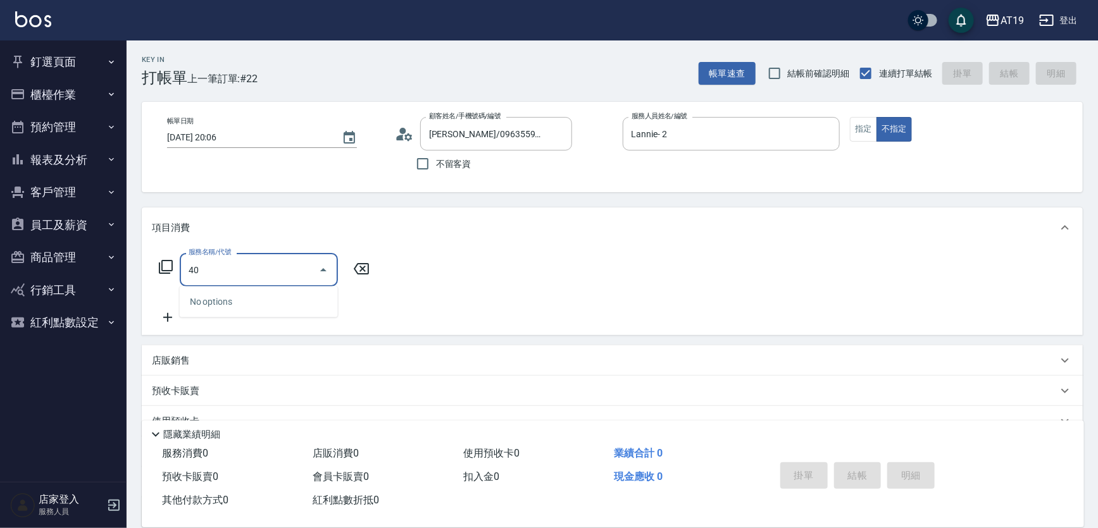
type input "401"
type input "30"
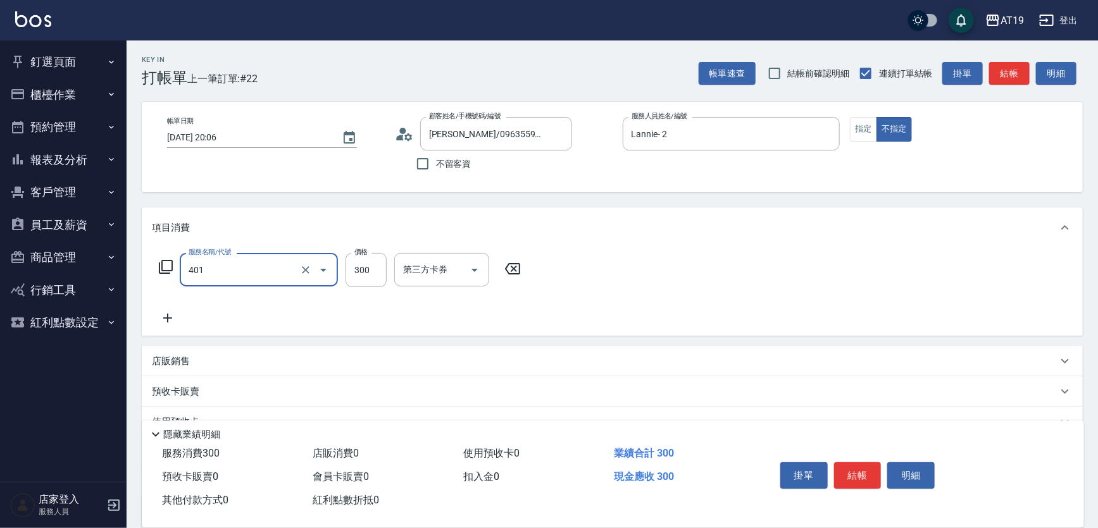
type input "剪髮(401)"
type input "0"
type input "400"
type input "40"
type input "400"
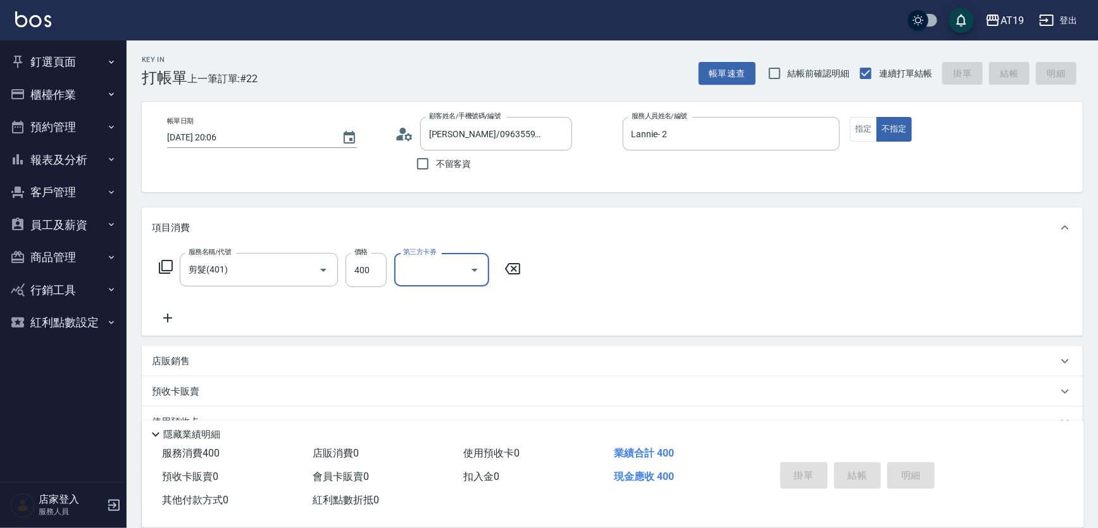
type input "[DATE] 20:17"
type input "0"
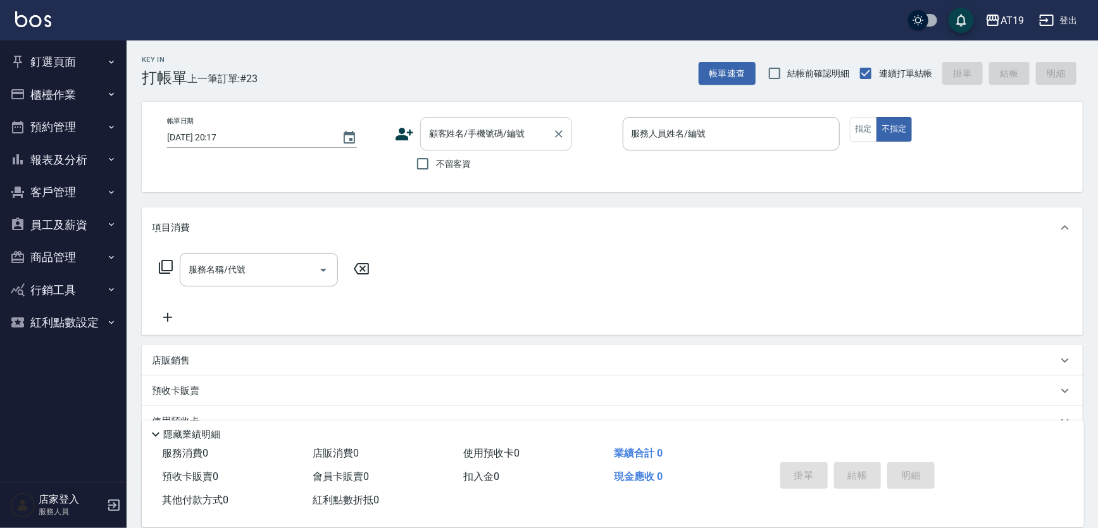
click at [471, 142] on input "顧客姓名/手機號碼/編號" at bounding box center [486, 134] width 121 height 22
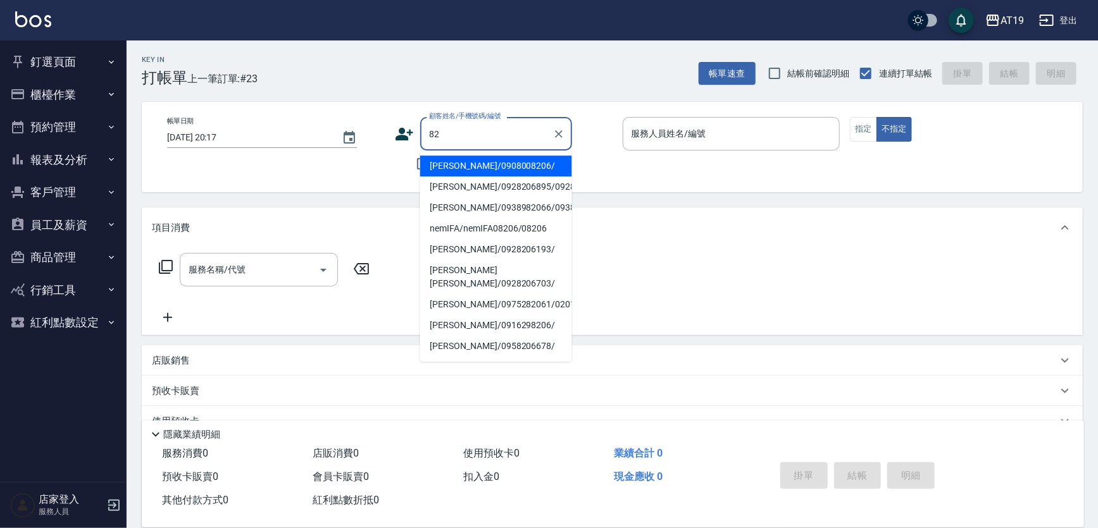
type input "8"
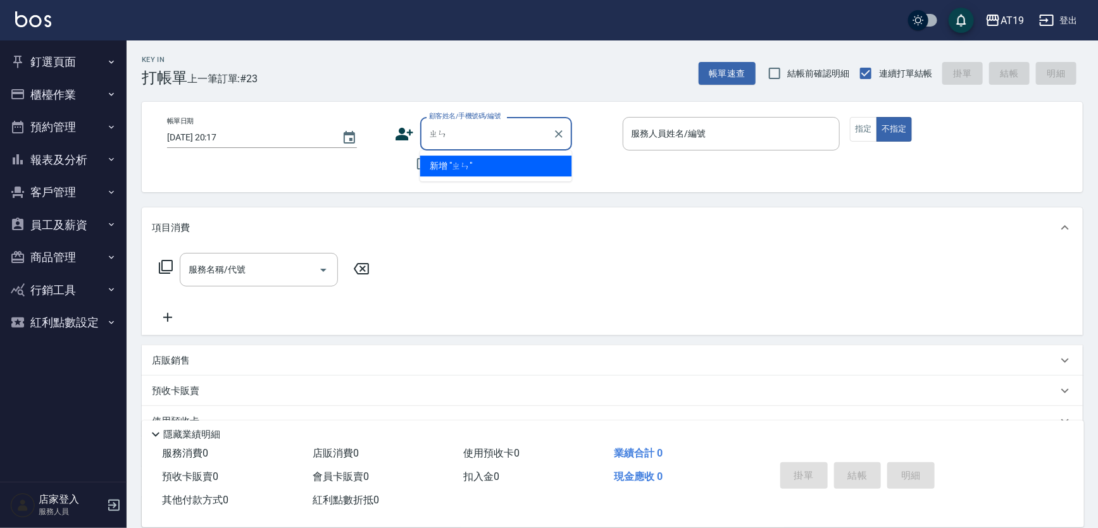
type input "鎮"
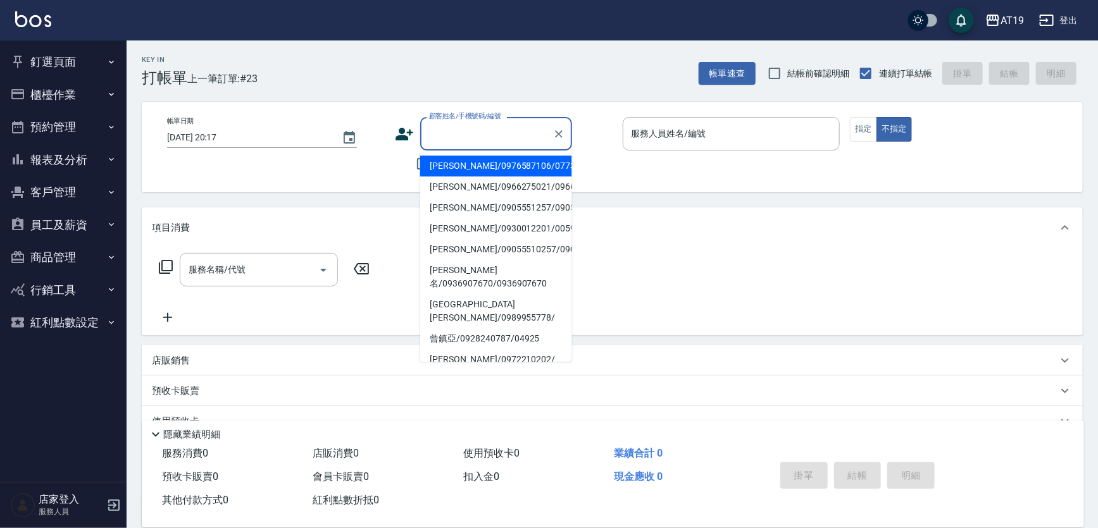
type input "ˊ"
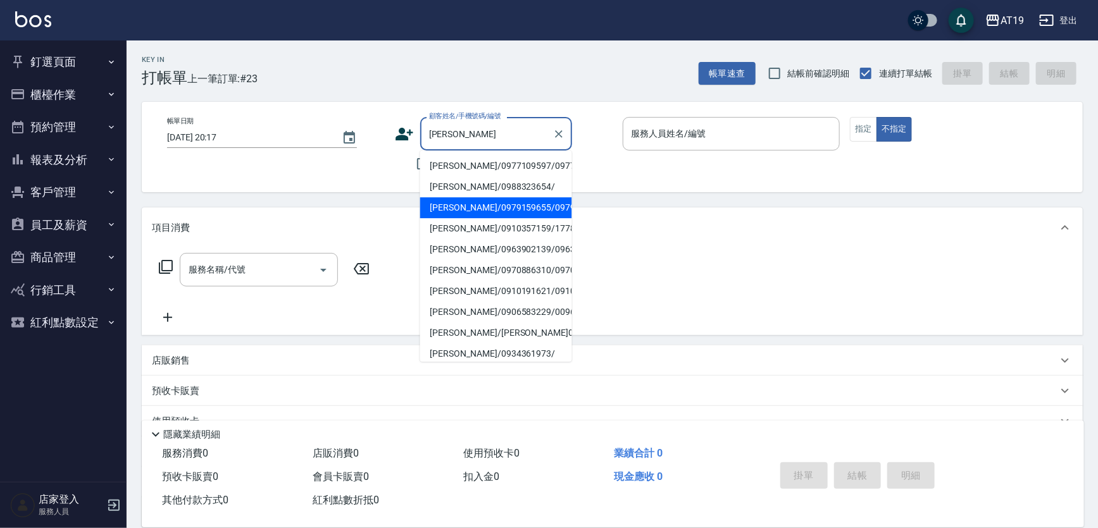
type input "[PERSON_NAME]/0979159655/0979159655"
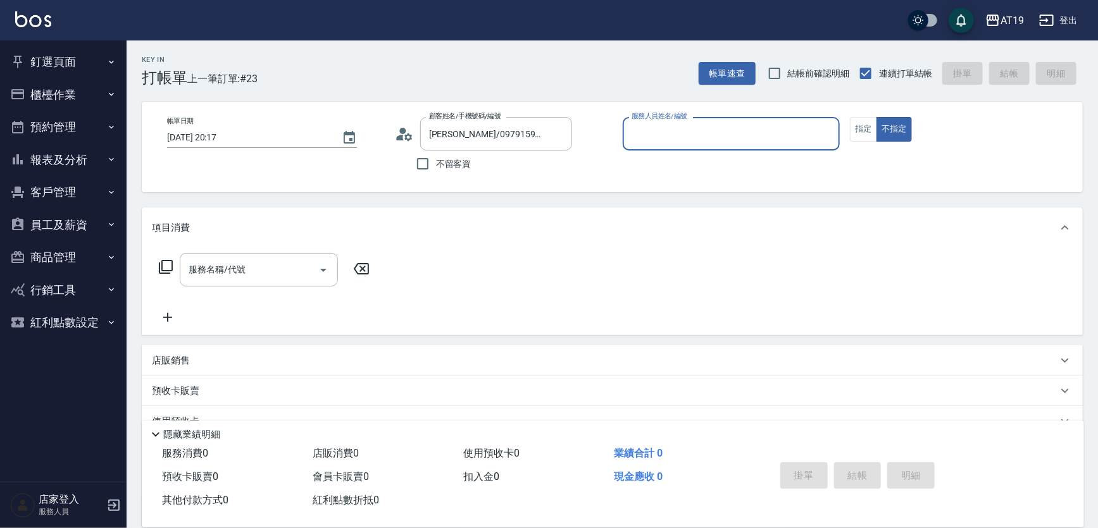
type input "[PERSON_NAME]- 8"
click at [405, 139] on icon at bounding box center [408, 137] width 8 height 8
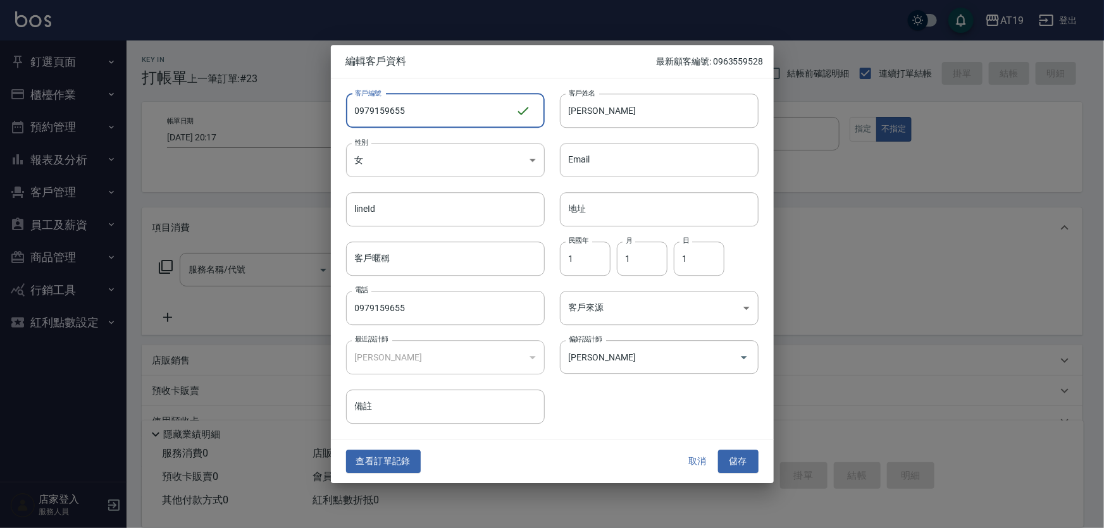
drag, startPoint x: 449, startPoint y: 109, endPoint x: 328, endPoint y: 110, distance: 120.9
click at [328, 116] on div "編輯客戶資料 最新顧客編號: 0963559528 客戶編號 0979159655 ​ 客戶編號 客戶姓名 [PERSON_NAME] 客戶姓名 性別 女 […" at bounding box center [552, 264] width 1104 height 528
type input "0958508206"
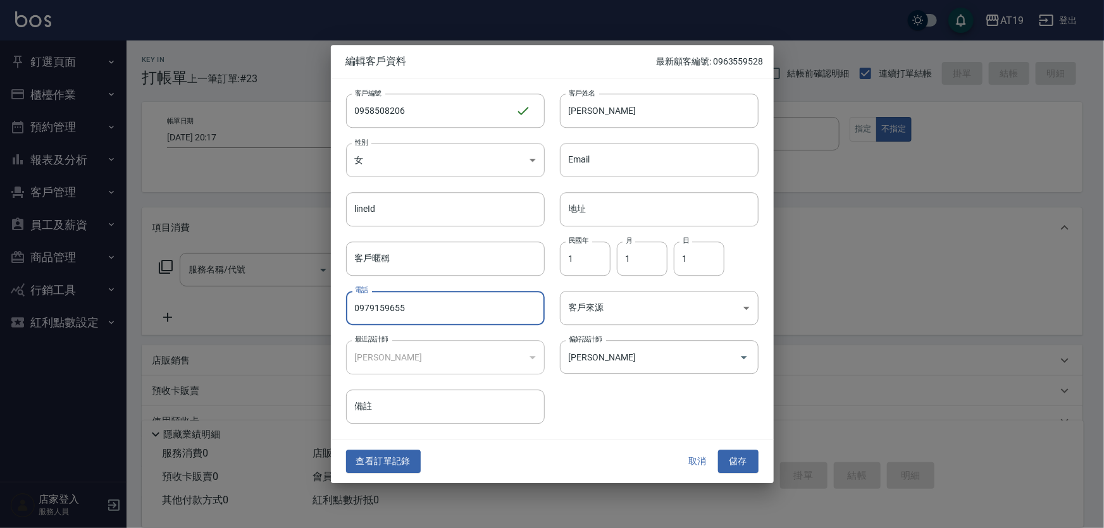
drag, startPoint x: 416, startPoint y: 309, endPoint x: 326, endPoint y: 318, distance: 90.3
click at [326, 318] on div "編輯客戶資料 最新顧客編號: 0963559528 客戶編號 0958508206 ​ 客戶編號 客戶姓名 [PERSON_NAME] 客戶姓名 性別 女 […" at bounding box center [552, 264] width 1104 height 528
paste input "58508206"
type input "0958508206"
click at [740, 459] on button "儲存" at bounding box center [738, 462] width 40 height 23
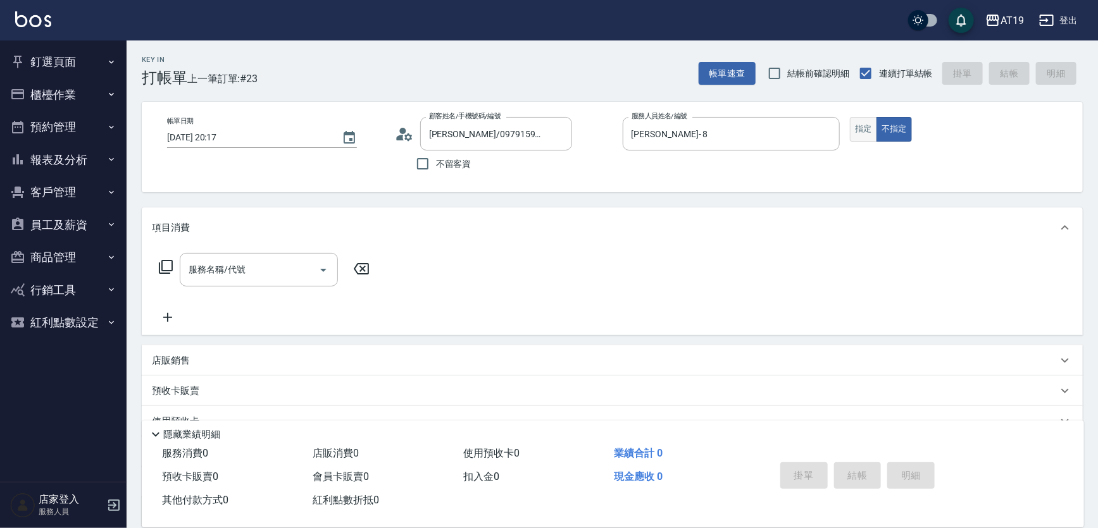
click at [850, 135] on button "指定" at bounding box center [863, 129] width 27 height 25
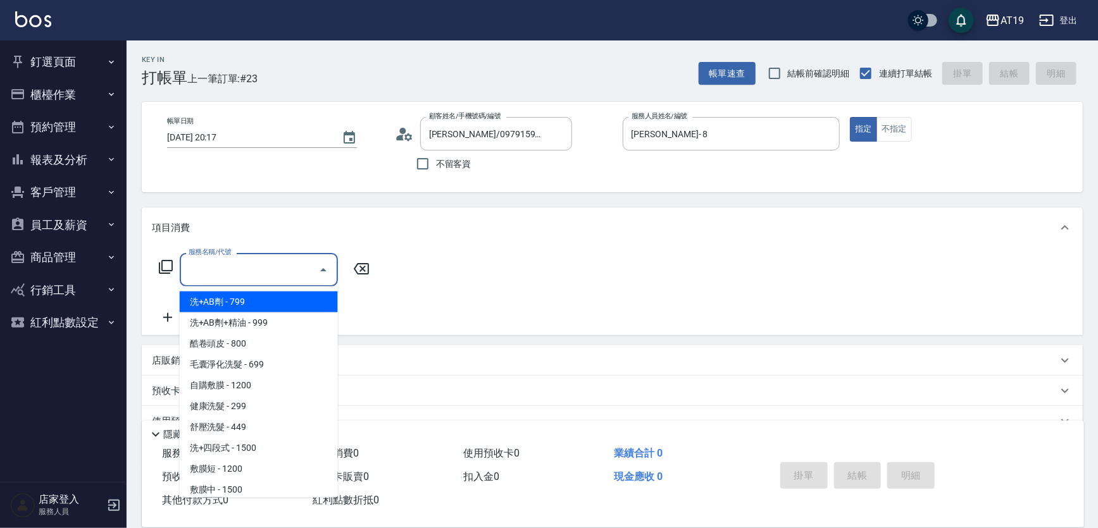
drag, startPoint x: 266, startPoint y: 266, endPoint x: 278, endPoint y: 211, distance: 56.3
click at [266, 263] on input "服務名稱/代號" at bounding box center [249, 270] width 128 height 22
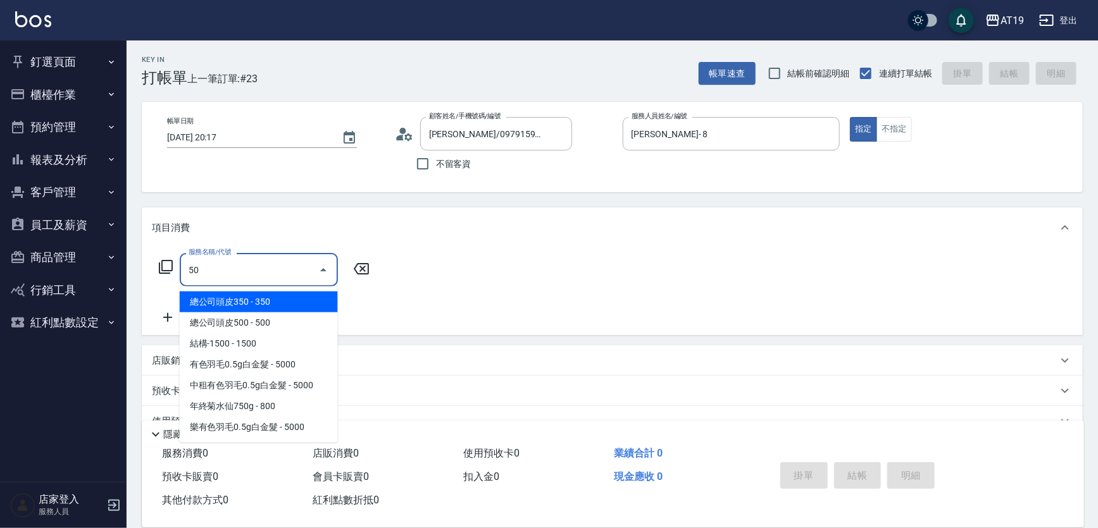
type input "501"
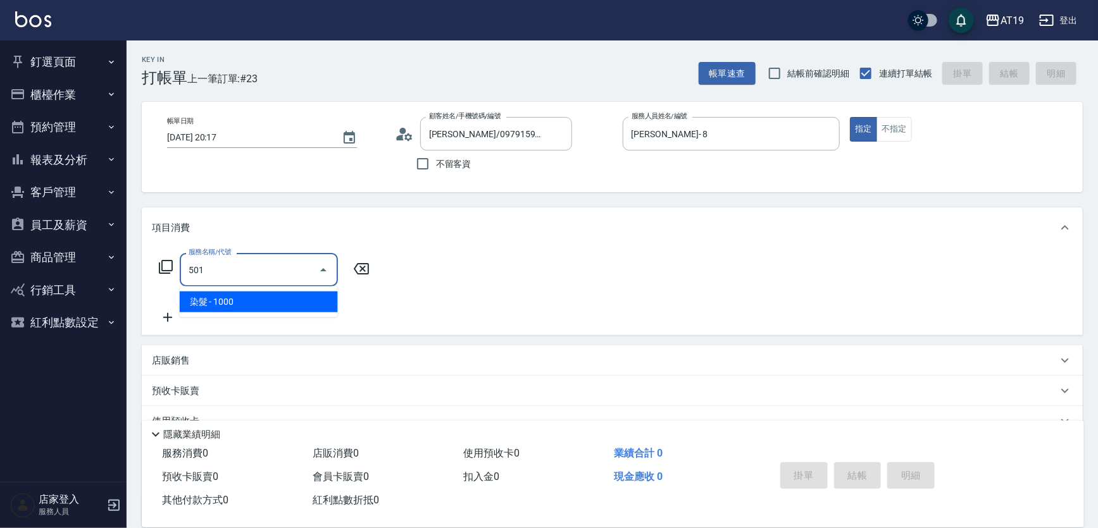
type input "100"
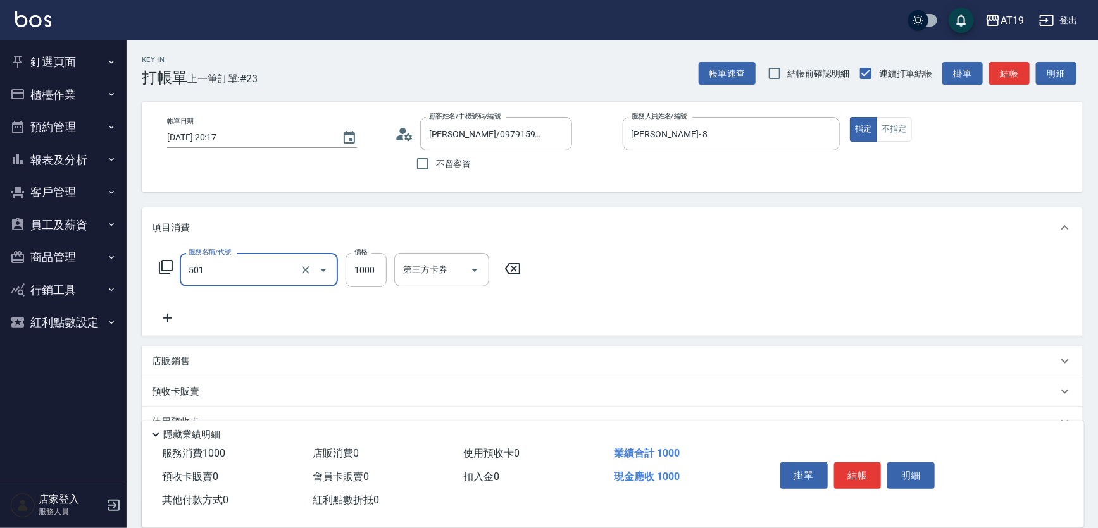
type input "染髮(501)"
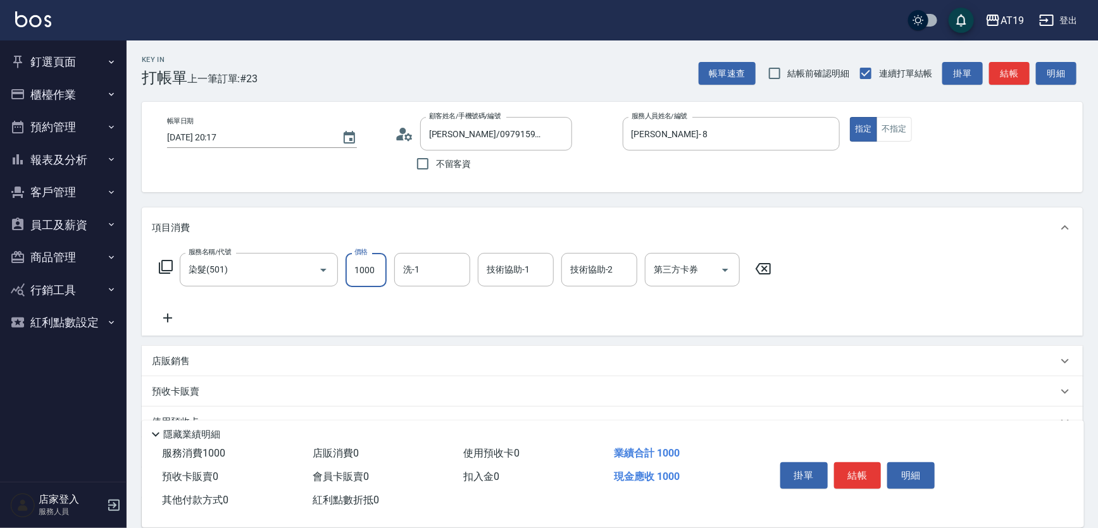
type input "0"
type input "500"
type input "50"
type input "500"
type input "Chanel-54"
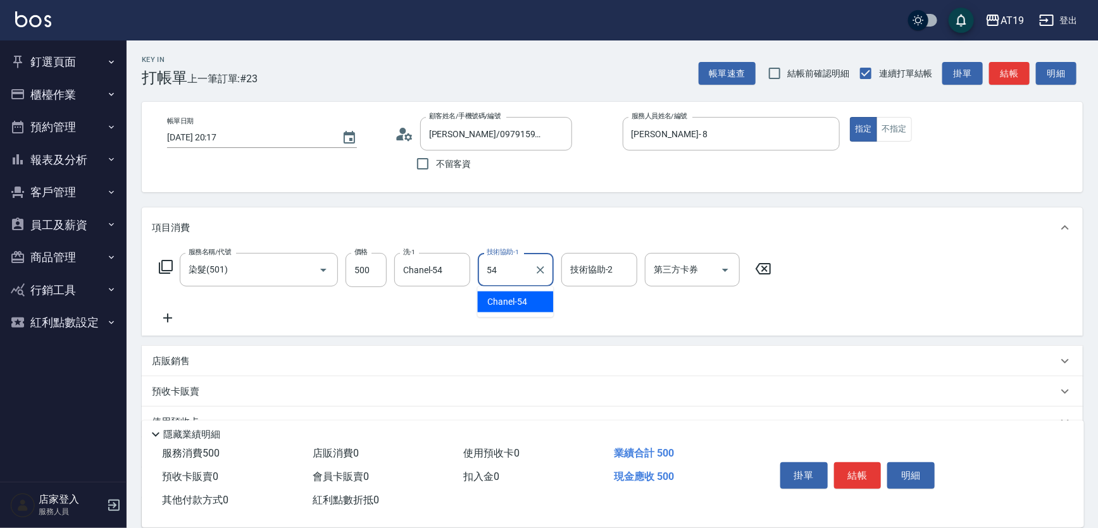
type input "Chanel-54"
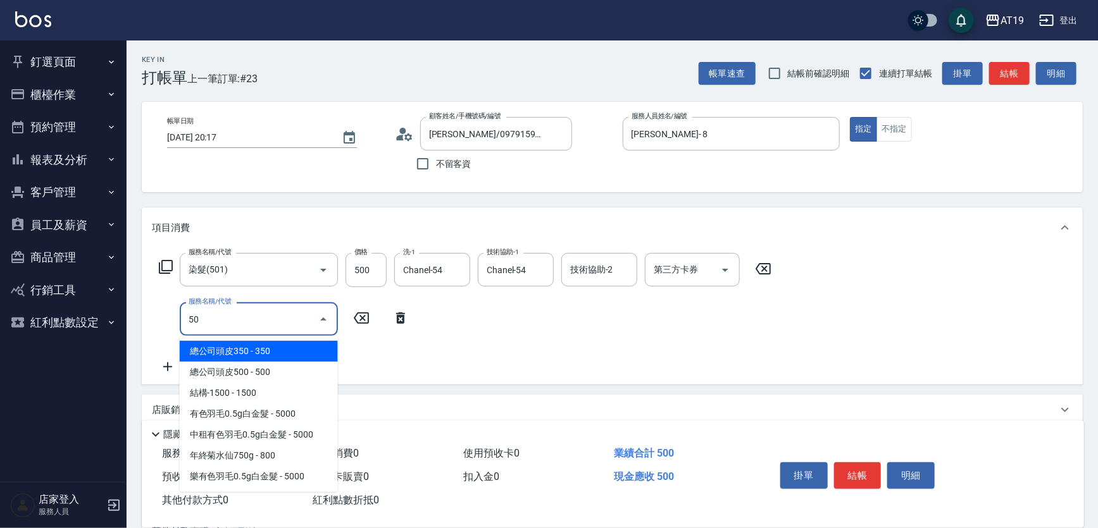
type input "501"
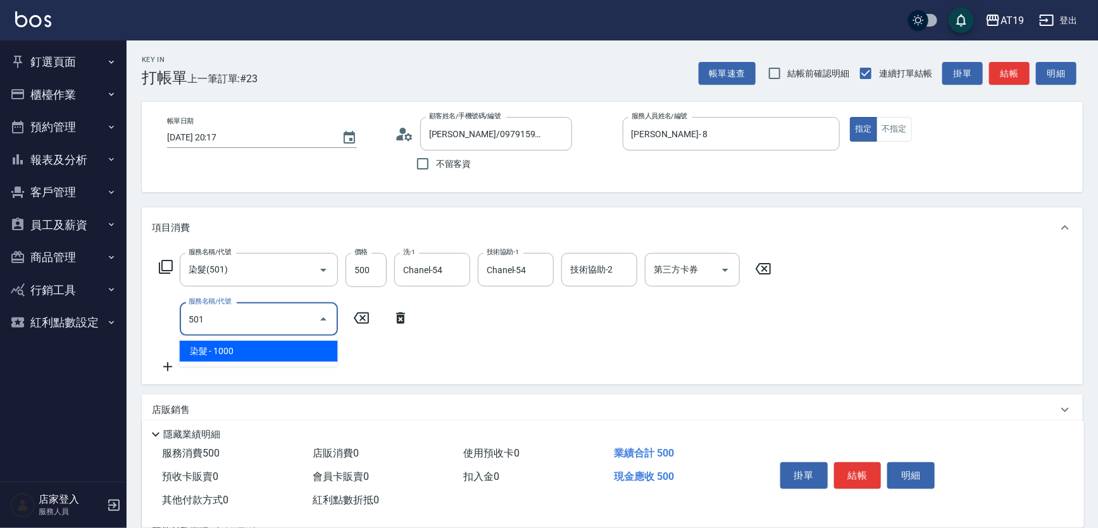
type input "150"
type input "染髮(501)"
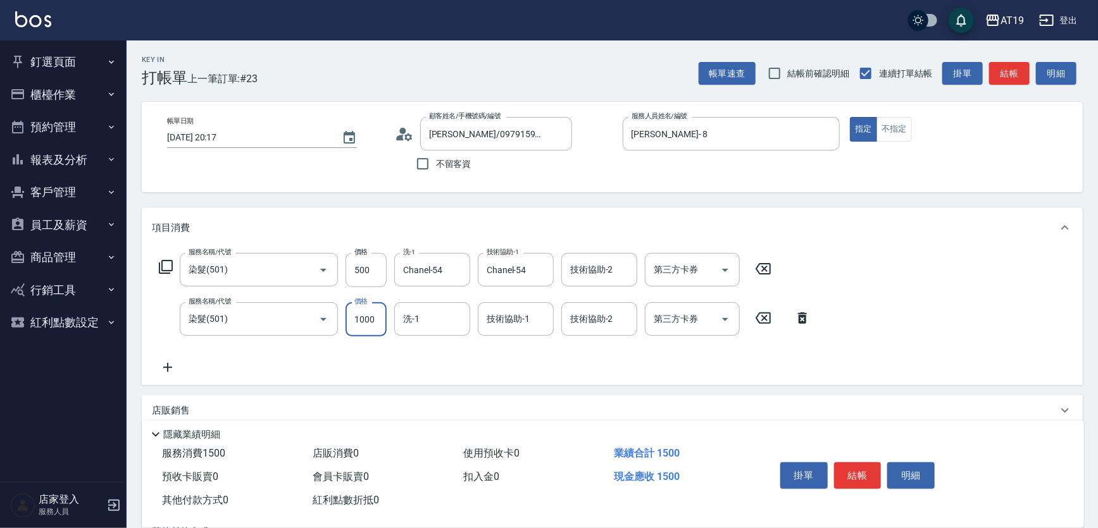
type input "50"
type input "100"
type input "500"
type input "Chanel-54"
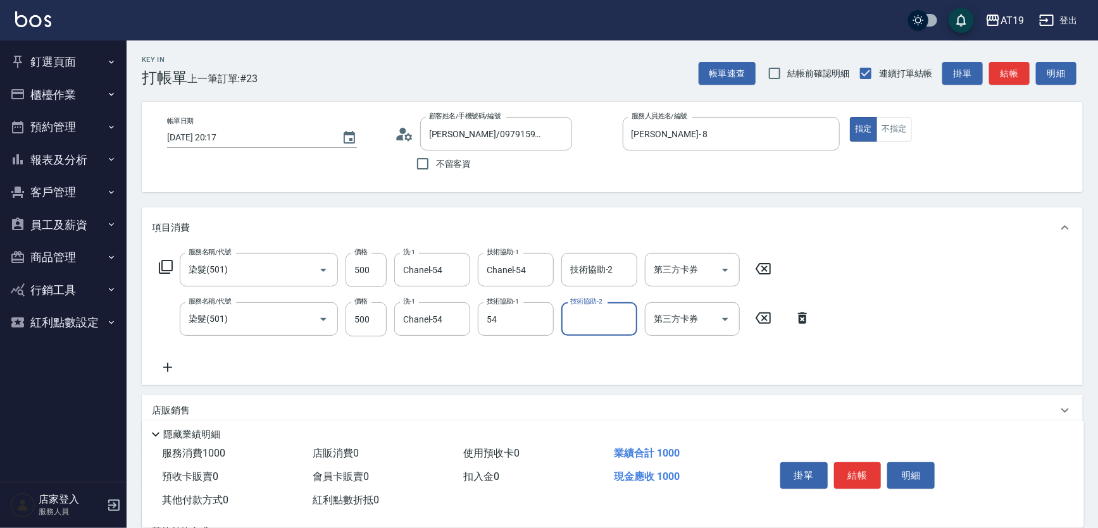
type input "Chanel-54"
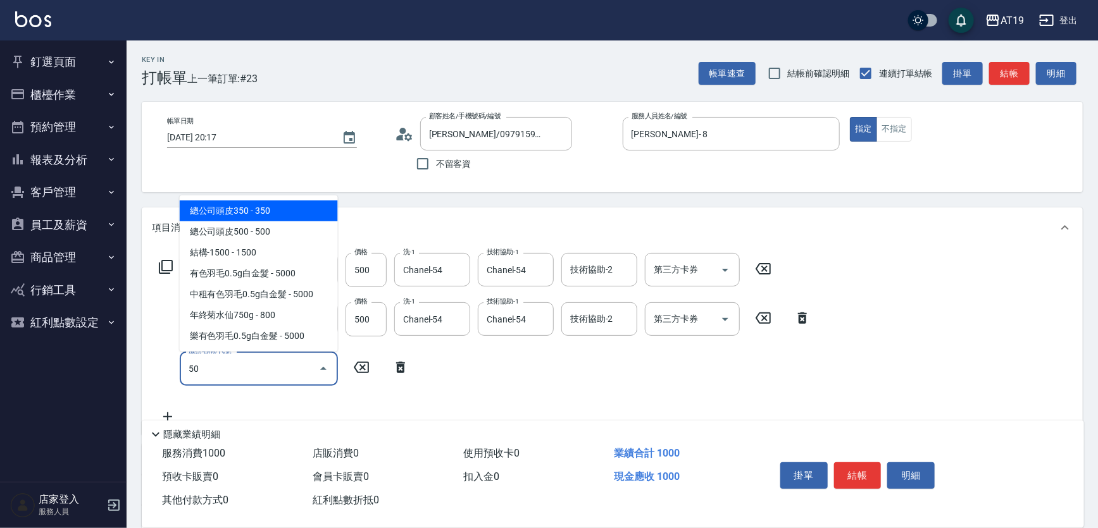
type input "501"
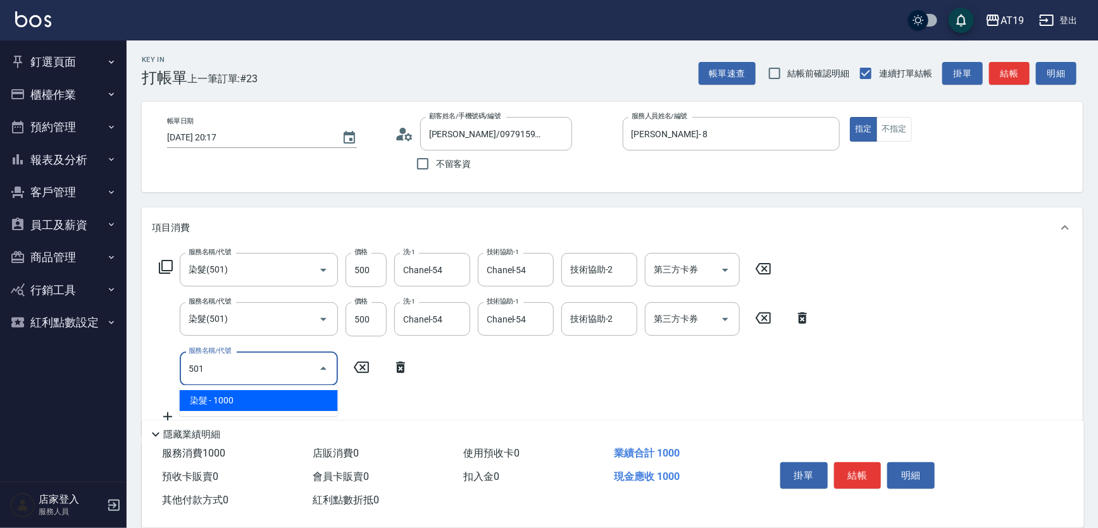
type input "200"
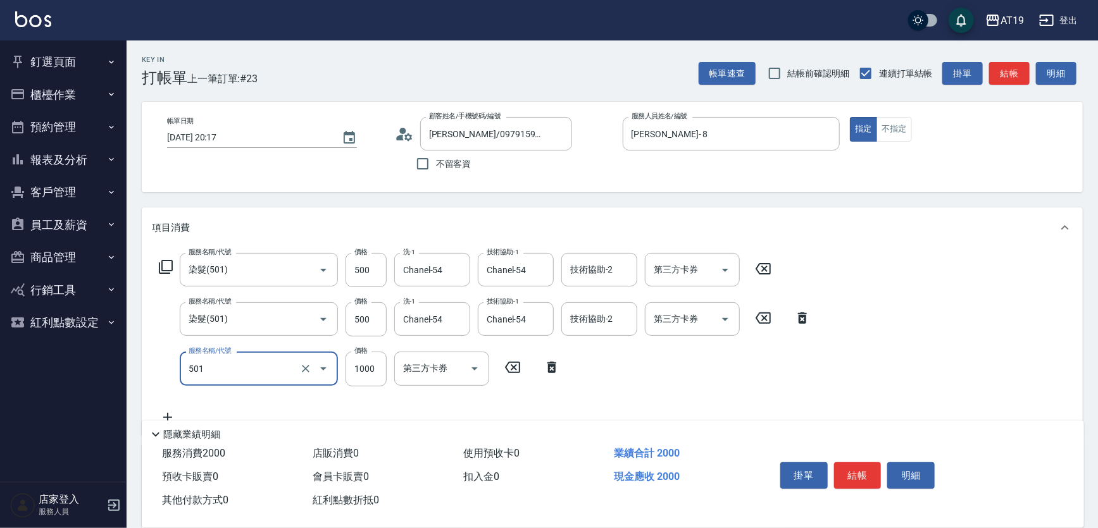
type input "染髮(501)"
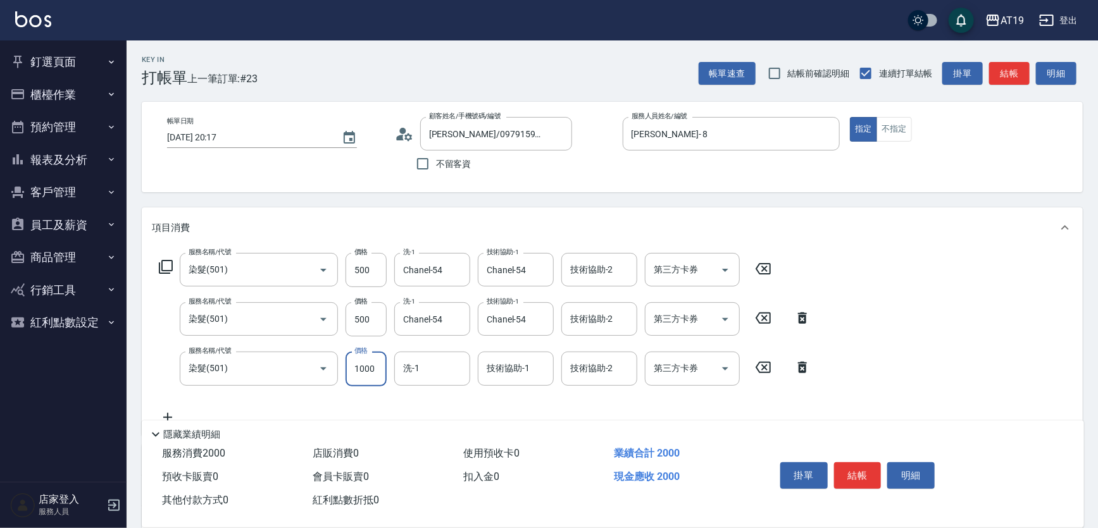
type input "5"
type input "100"
type input "500"
type input "150"
type input "500"
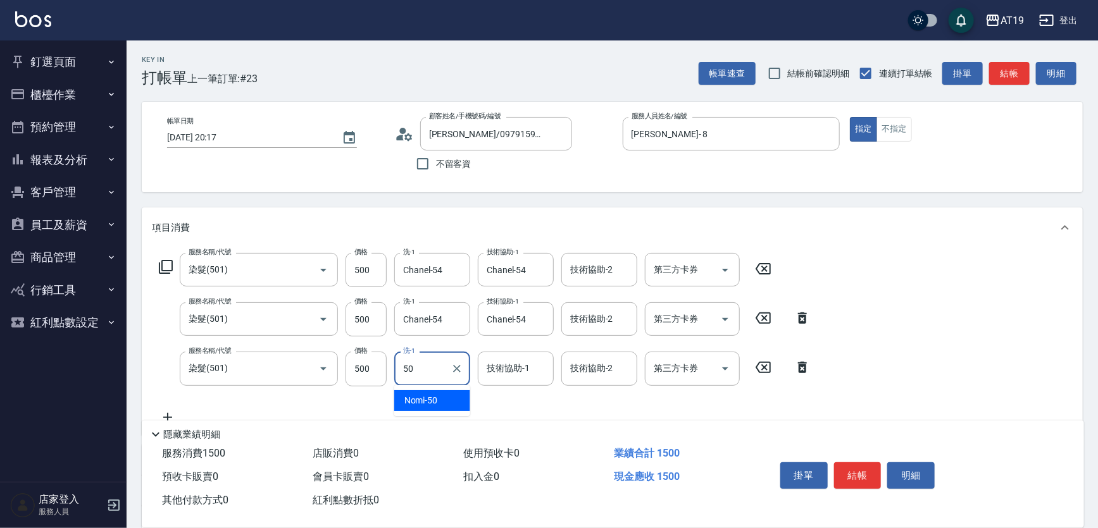
type input "Nomi-50"
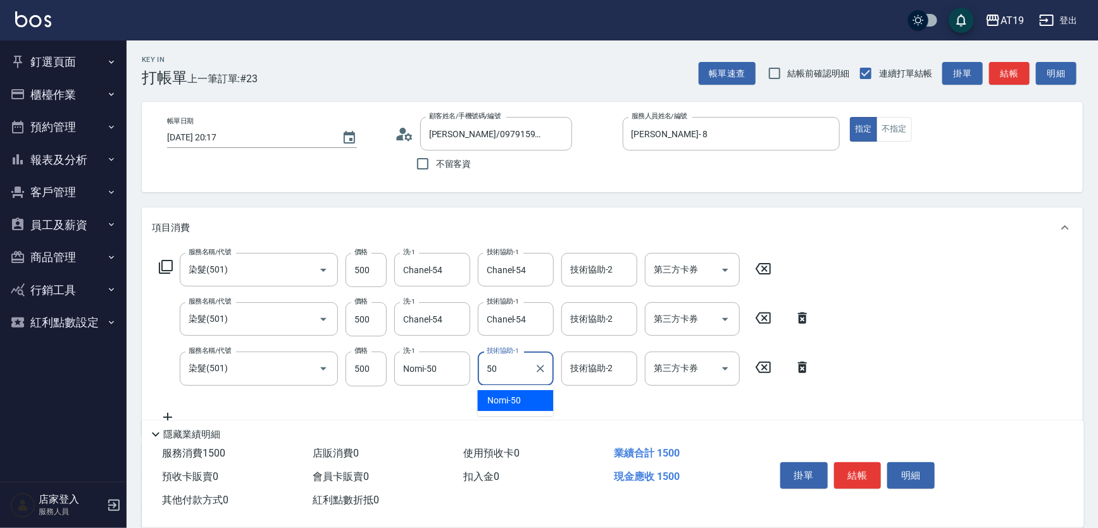
type input "Nomi-50"
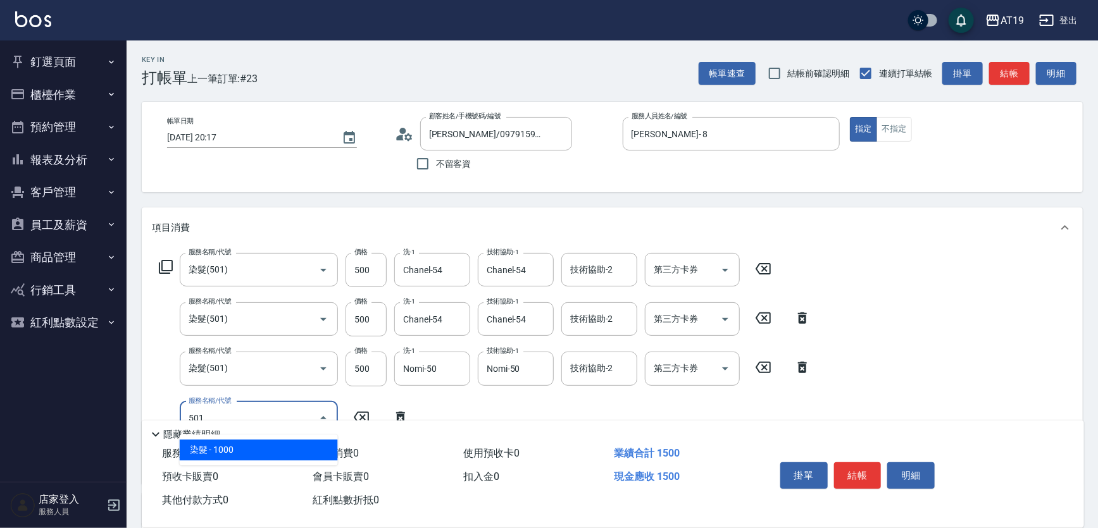
type input "501"
type input "250"
type input "染髮(501)"
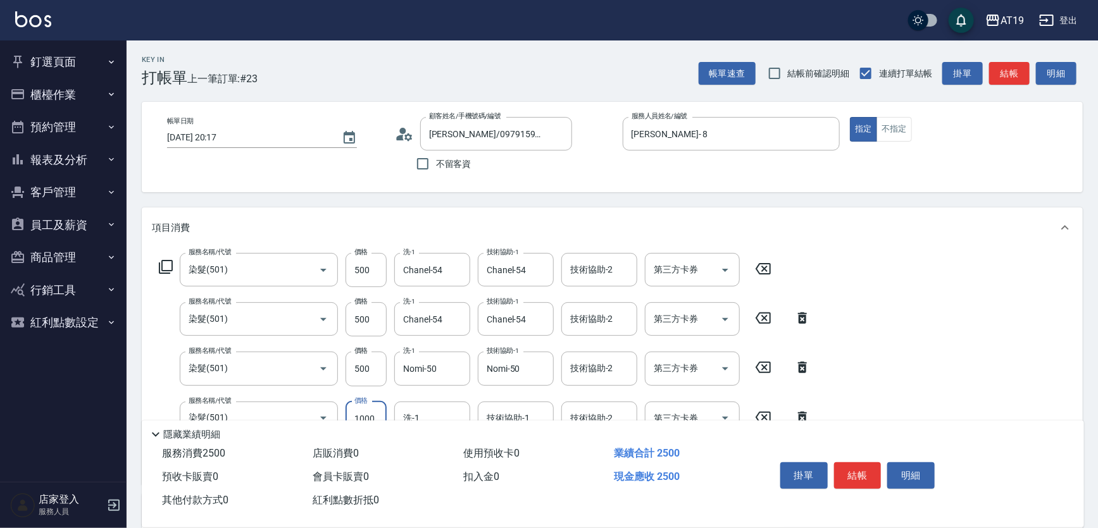
type input "5"
type input "150"
type input "500"
type input "200"
type input "500"
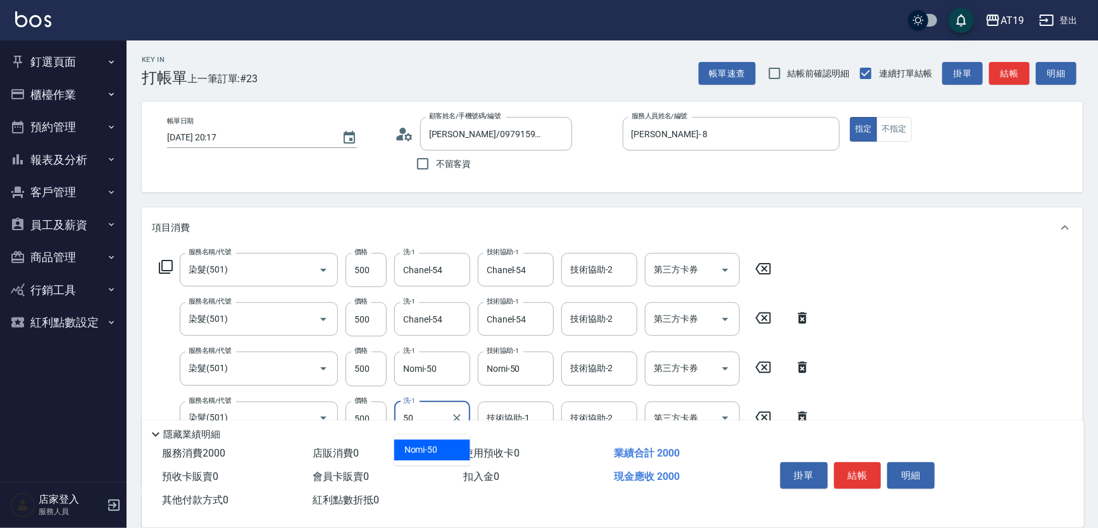
type input "Nomi-50"
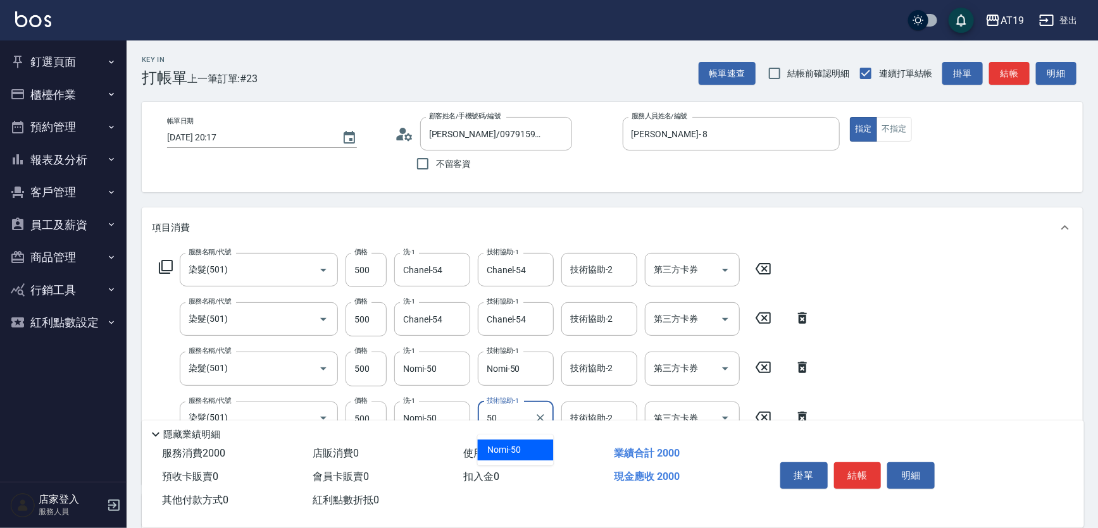
type input "Nomi-50"
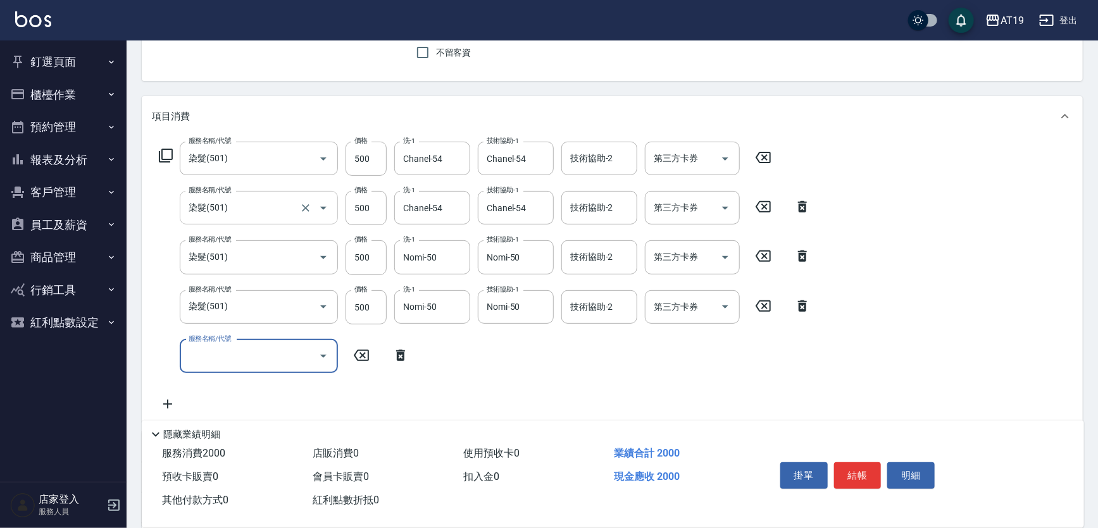
scroll to position [115, 0]
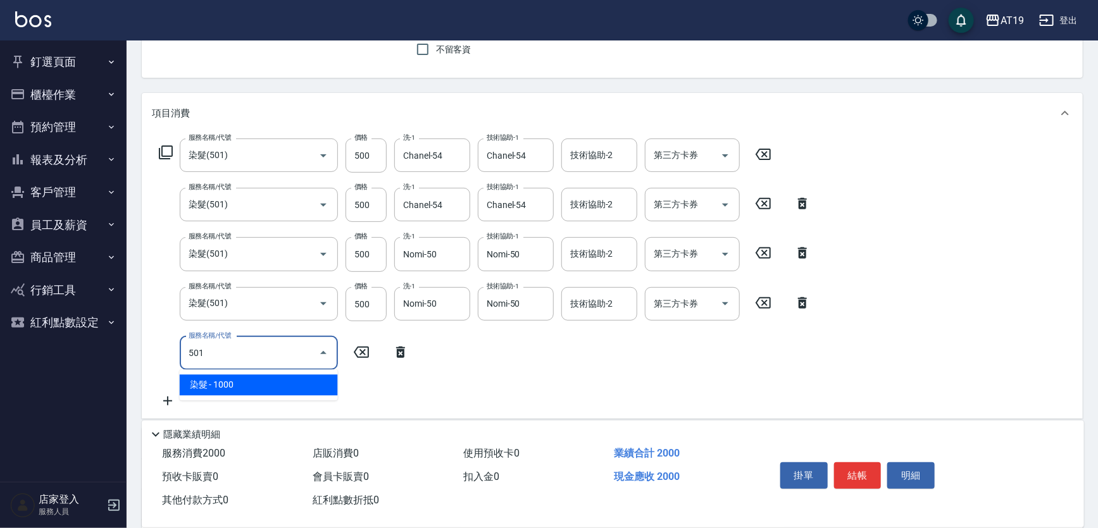
type input "501"
type input "300"
type input "染髮(501)"
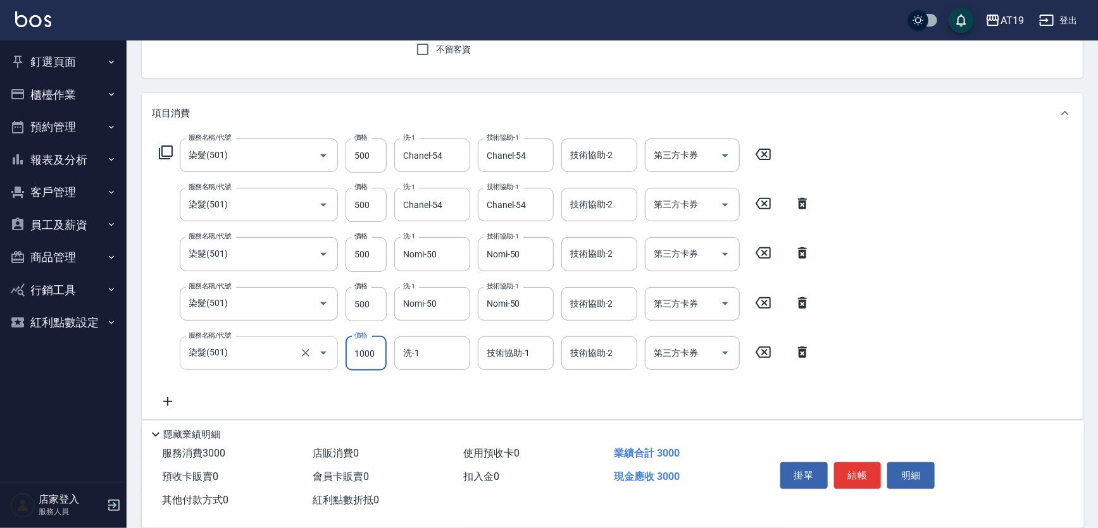
type input "5"
type input "200"
type input "50"
type input "250"
type input "500"
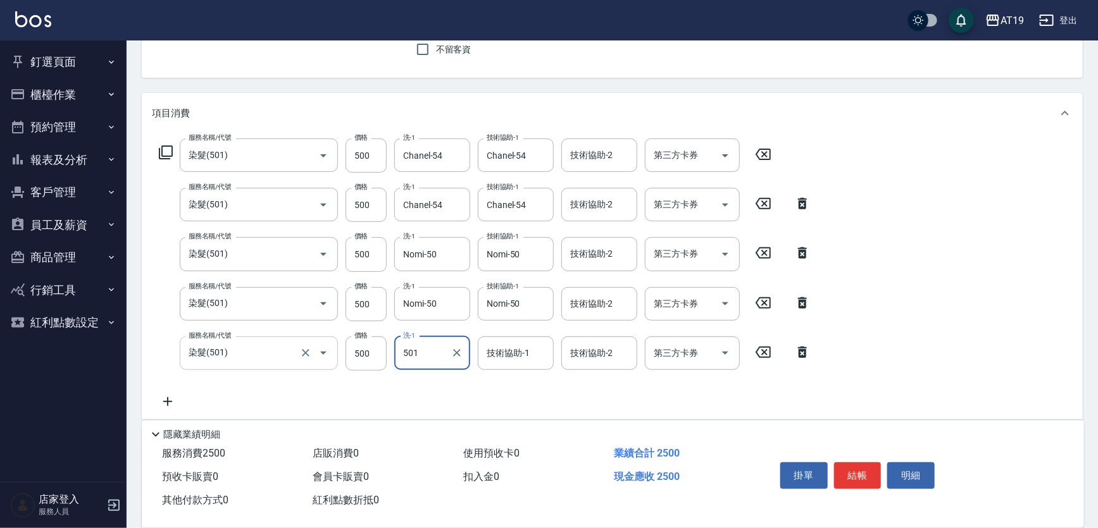
type input "501"
type input "Nomi-50"
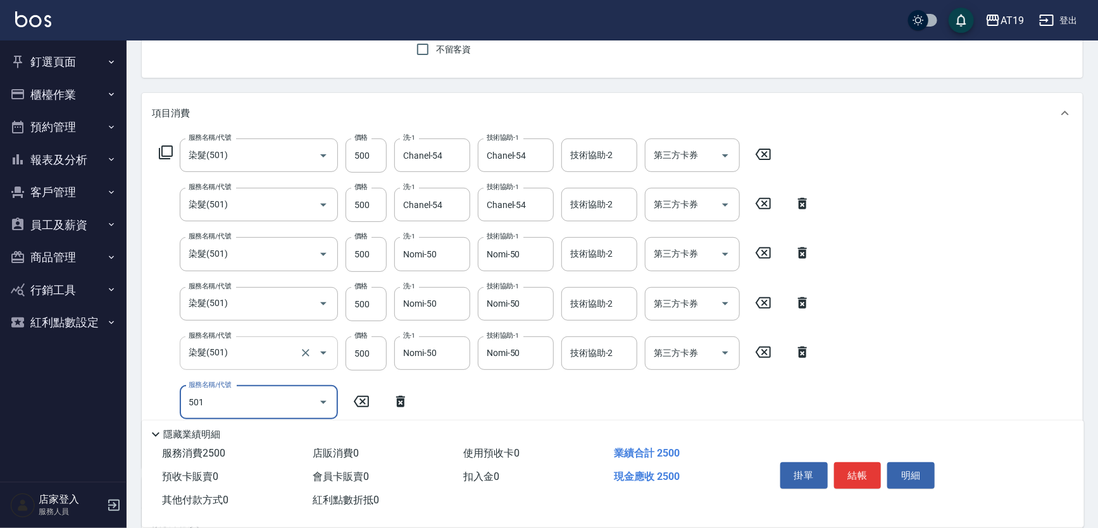
type input "501"
type input "350"
type input "染髮(501)"
type input "1"
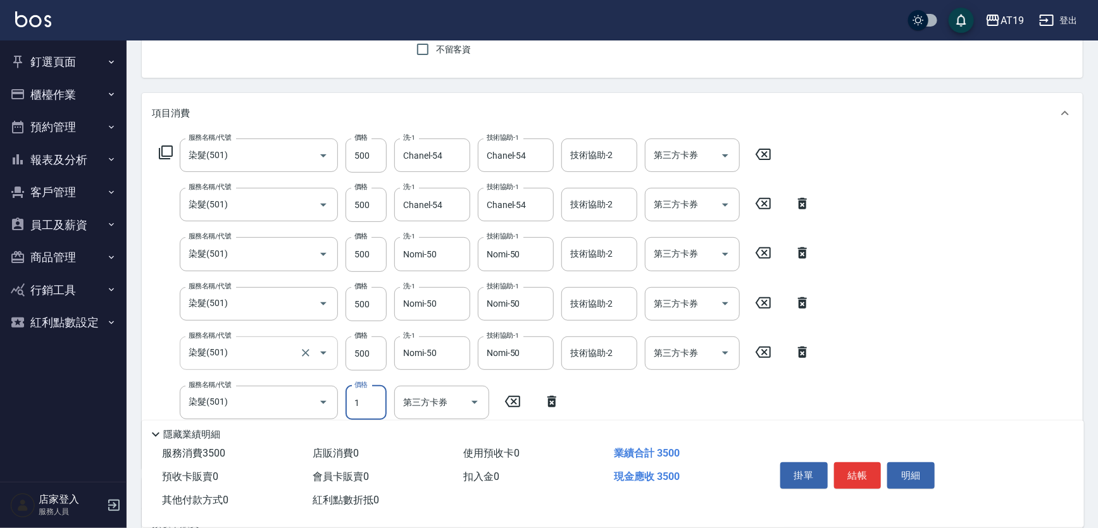
type input "250"
type input "130"
type input "380"
type input "1300"
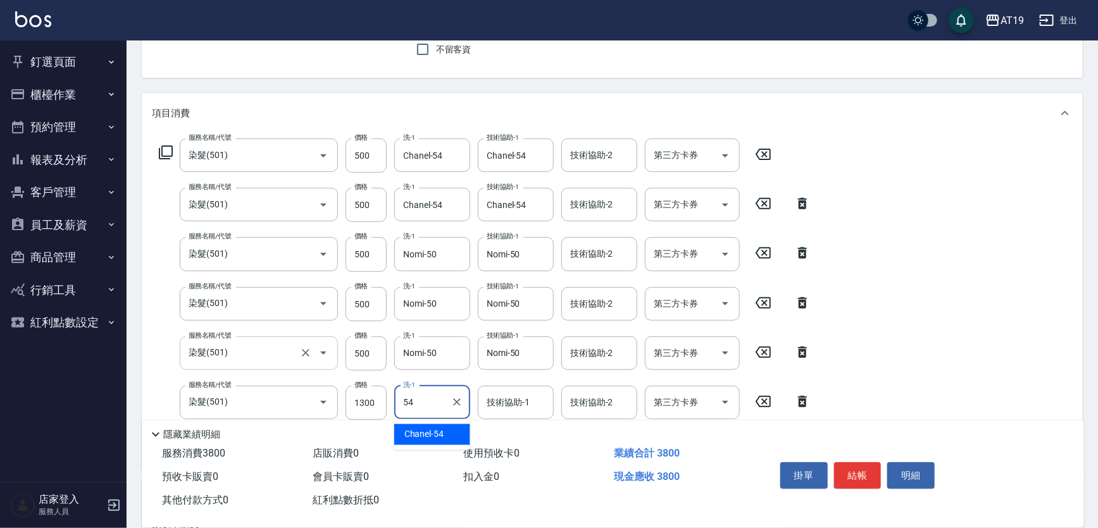
type input "Chanel-54"
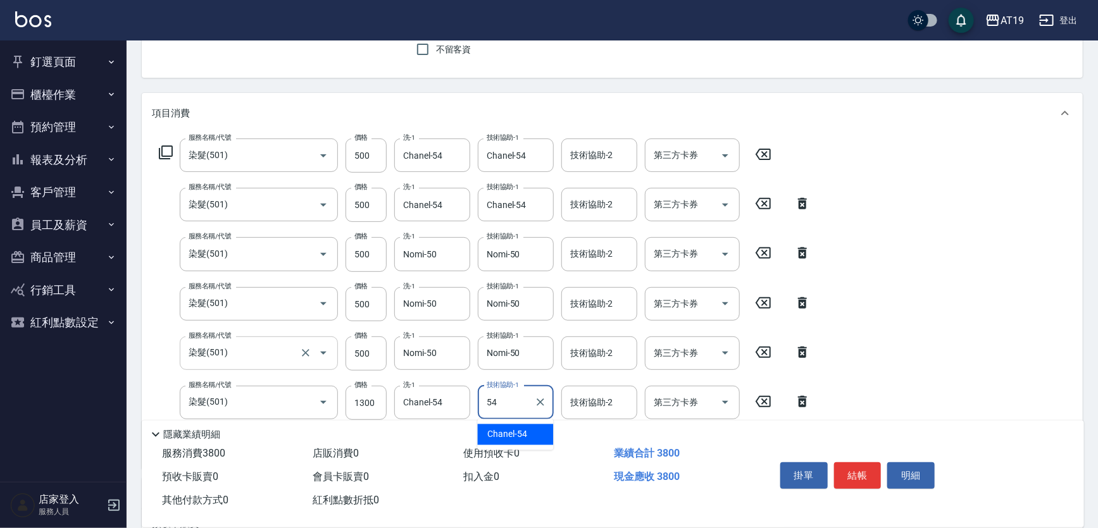
type input "Chanel-54"
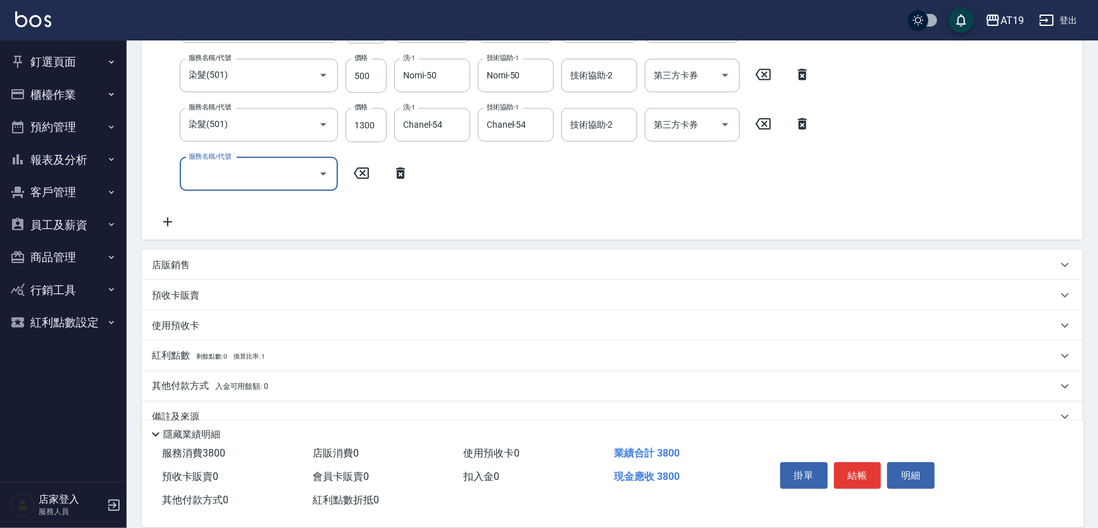
scroll to position [414, 0]
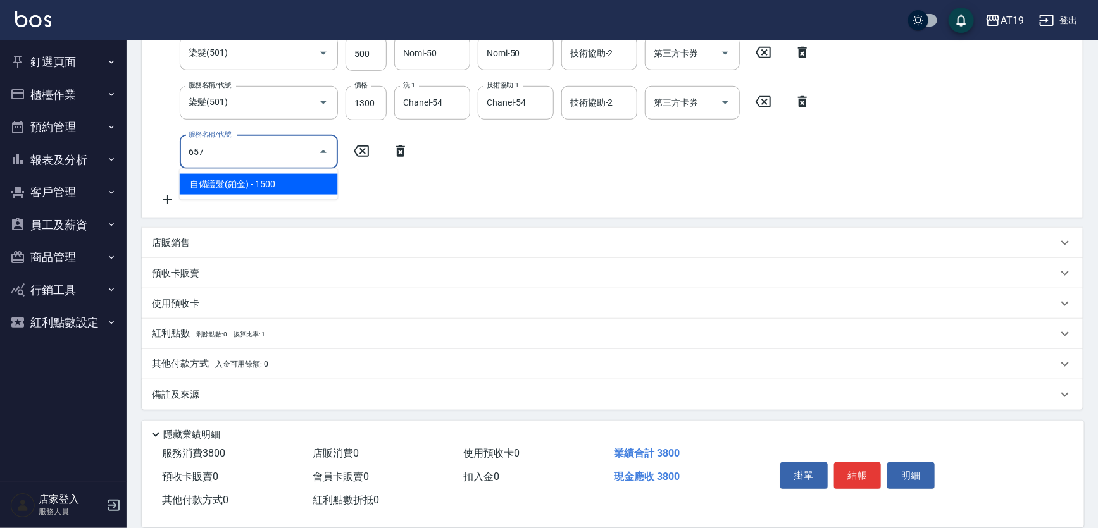
type input "657"
type input "530"
type input "自備護髮(鉑金)(657)"
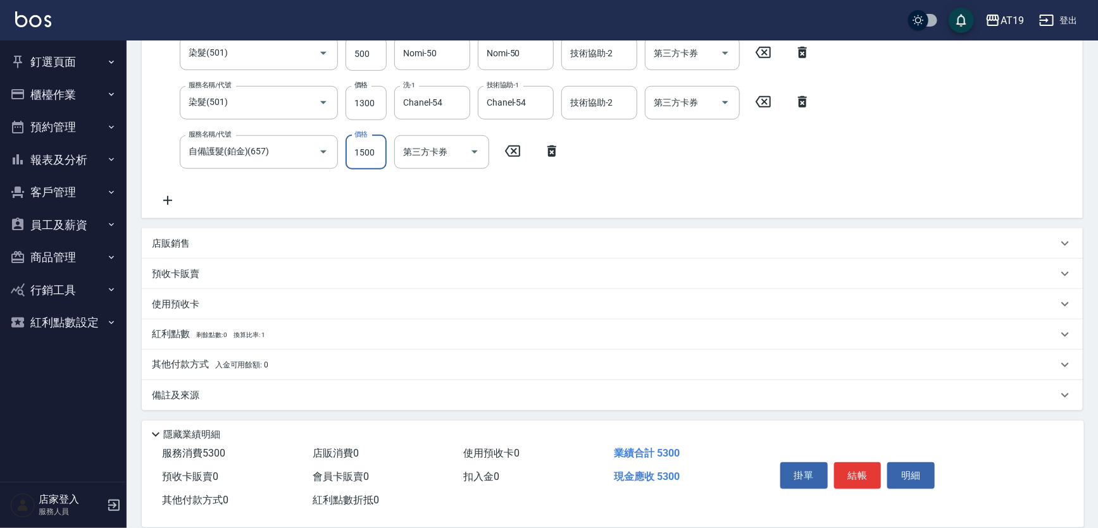
scroll to position [302, 0]
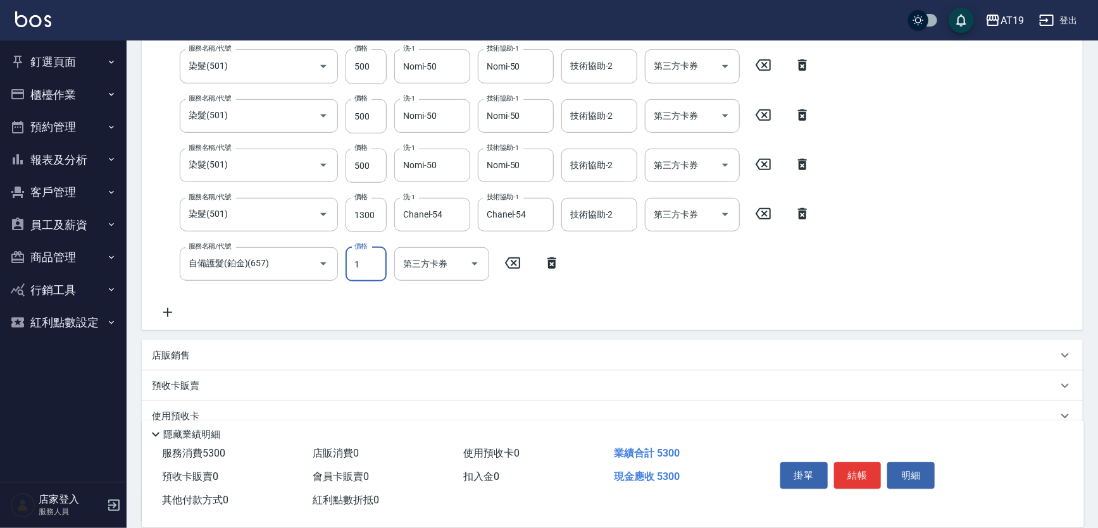
type input "18"
type input "380"
type input "180"
type input "560"
type input "1800"
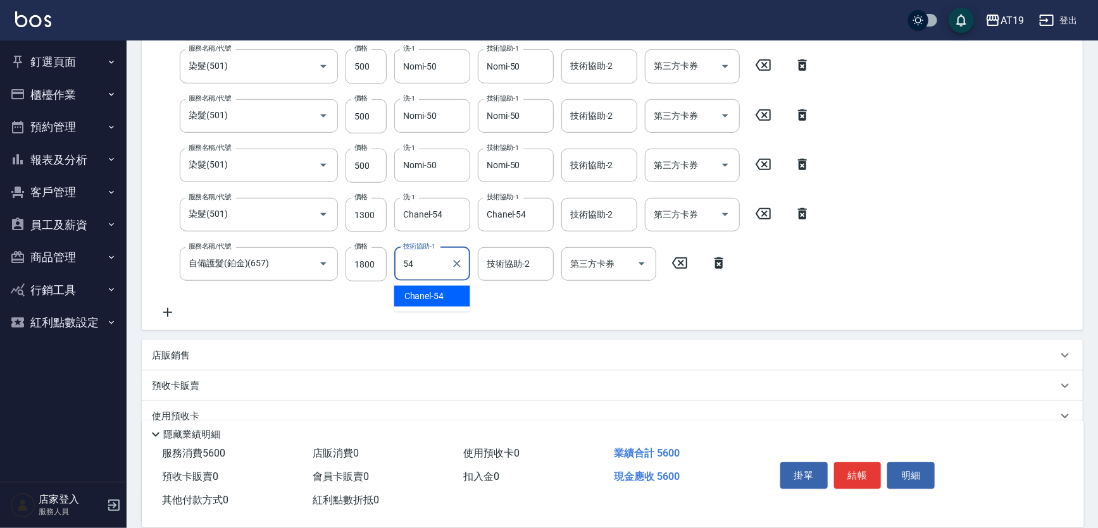
type input "Chanel-54"
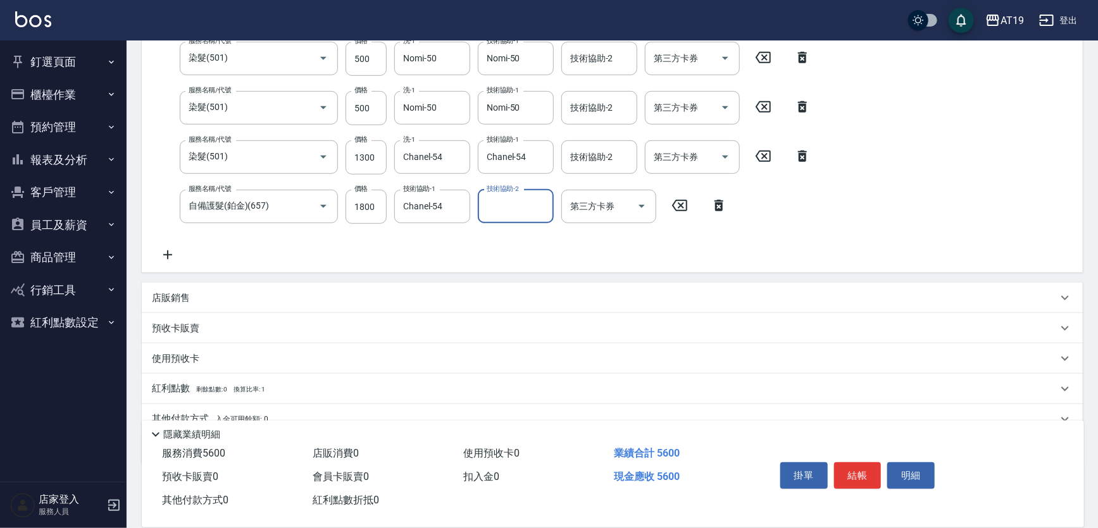
scroll to position [415, 0]
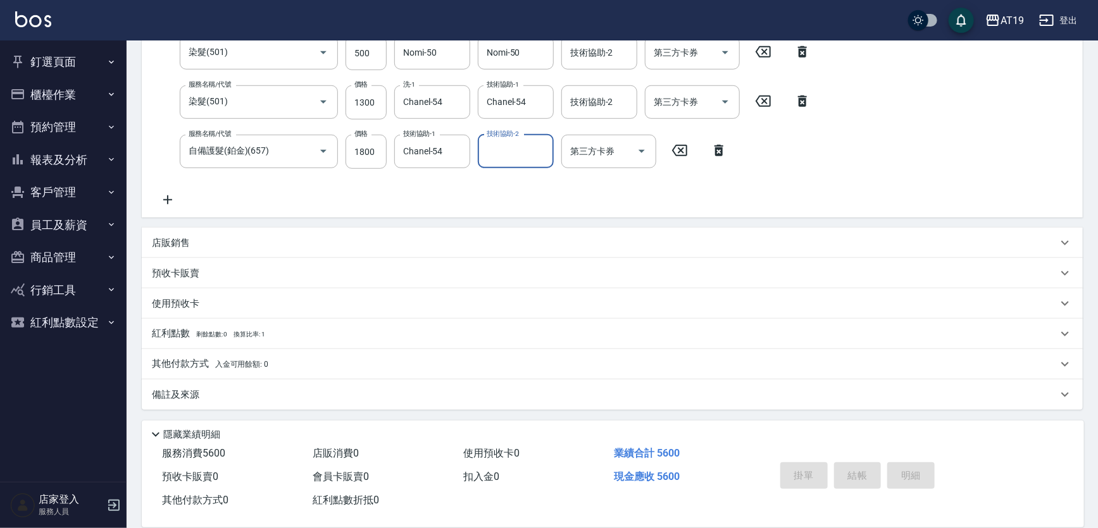
type input "[DATE] 20:37"
type input "0"
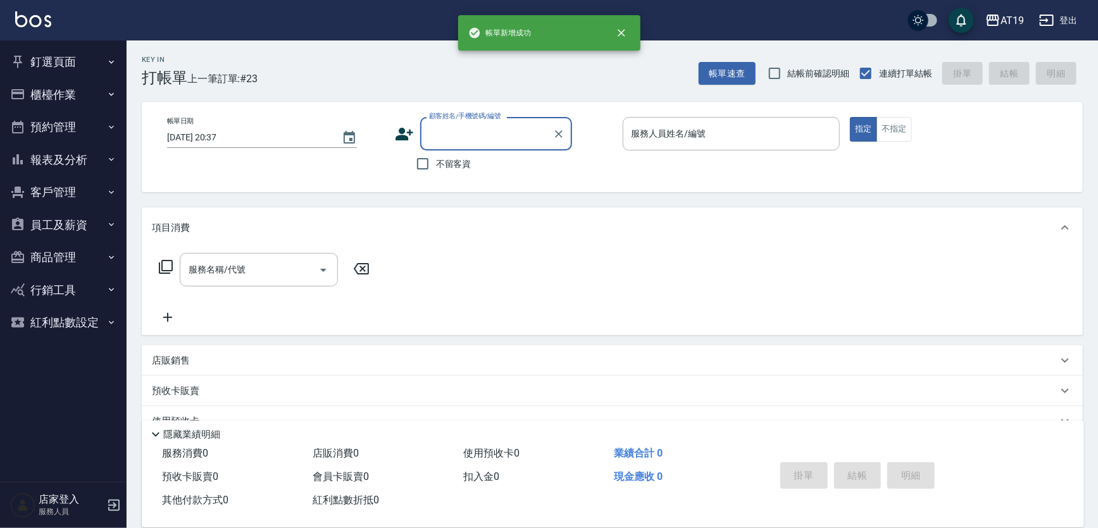
scroll to position [0, 0]
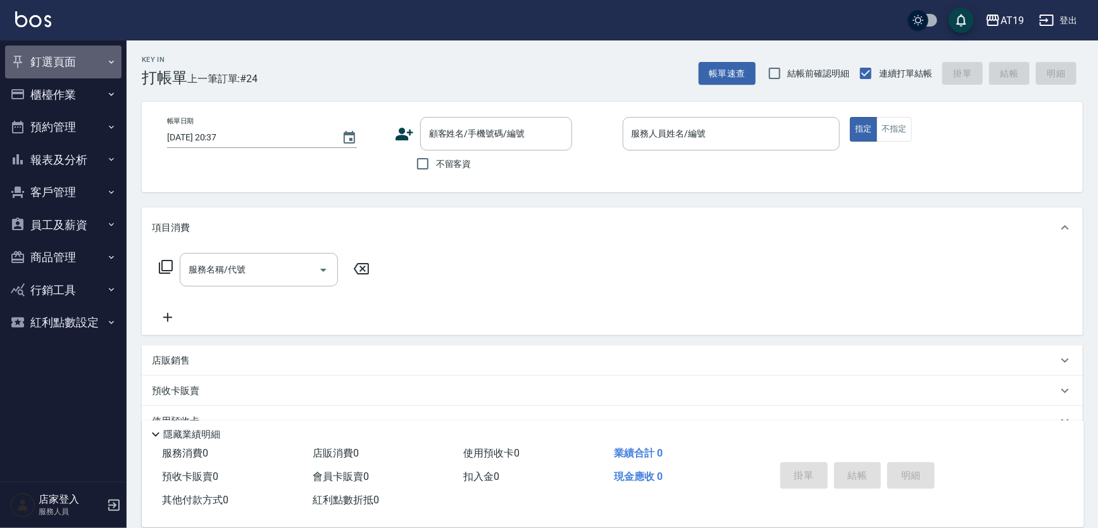
click at [67, 69] on button "釘選頁面" at bounding box center [63, 62] width 116 height 33
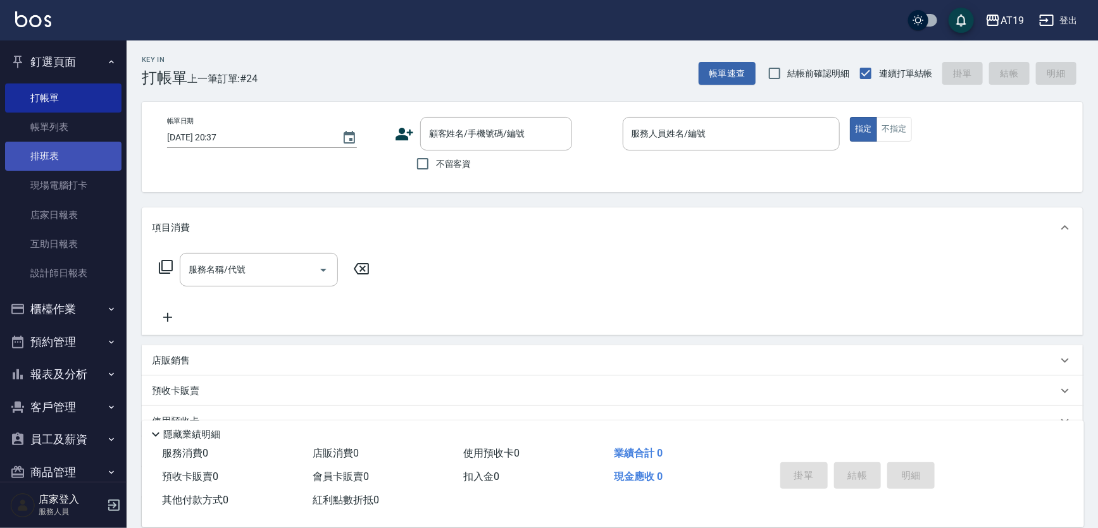
click at [69, 151] on link "排班表" at bounding box center [63, 156] width 116 height 29
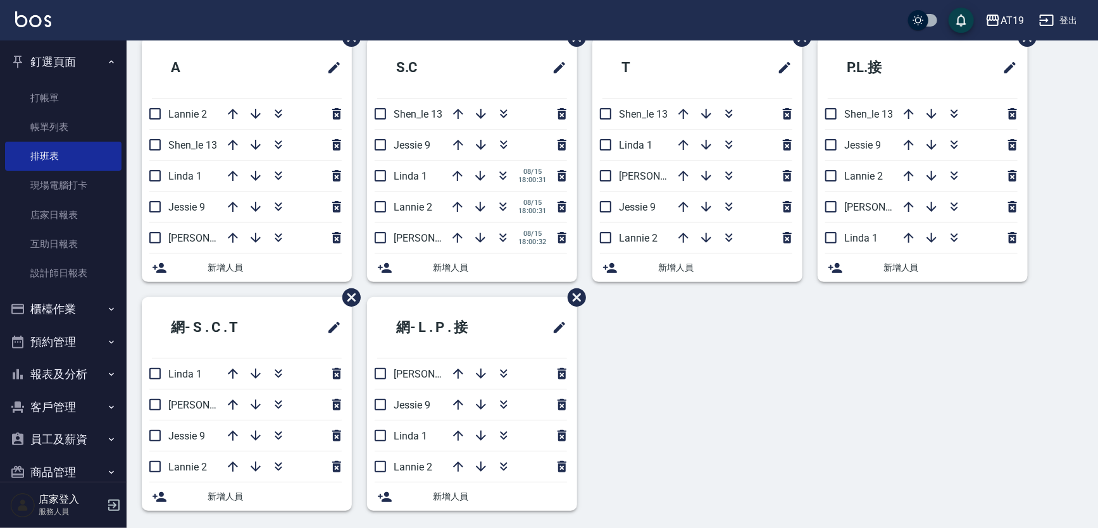
scroll to position [65, 0]
click at [558, 437] on icon "button" at bounding box center [561, 434] width 9 height 11
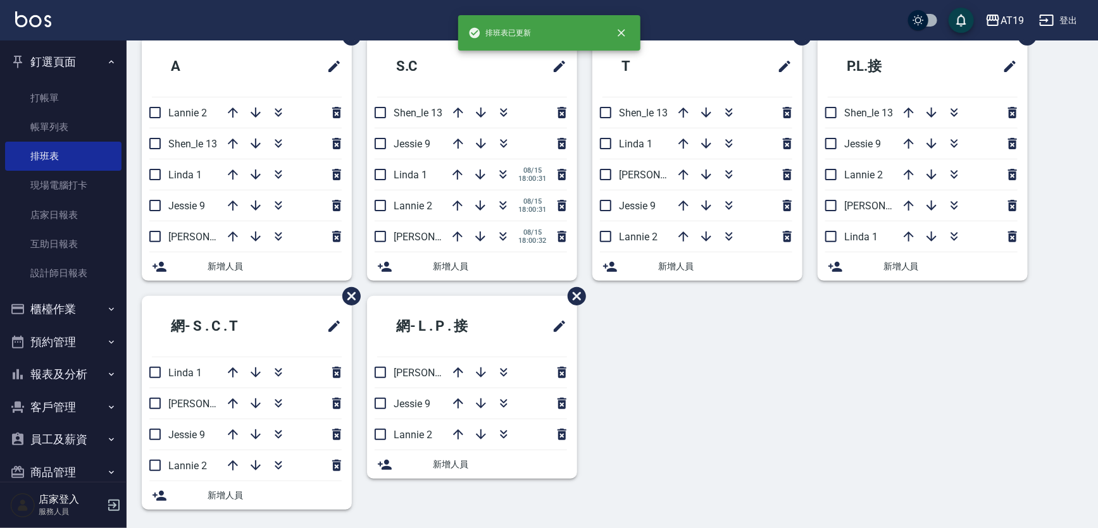
click at [644, 349] on div "A Lannie 2 [PERSON_NAME] 13 Linda 1 [PERSON_NAME] 9 [PERSON_NAME] 6 新增人員 [PERSO…" at bounding box center [605, 280] width 956 height 489
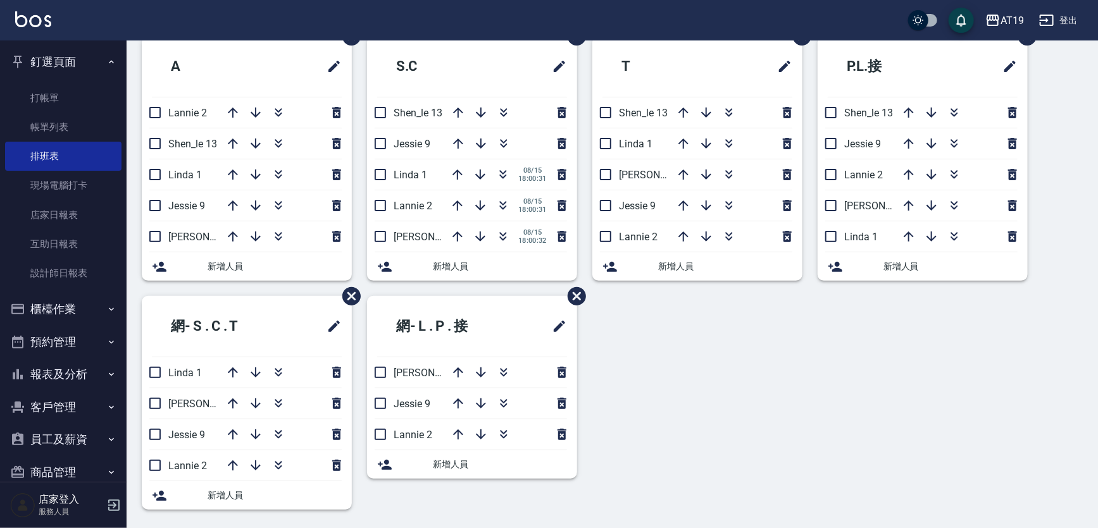
click at [696, 322] on div "A Lannie 2 [PERSON_NAME] 13 Linda 1 [PERSON_NAME] 9 [PERSON_NAME] 6 新增人員 [PERSO…" at bounding box center [605, 280] width 956 height 489
